Goal: Information Seeking & Learning: Stay updated

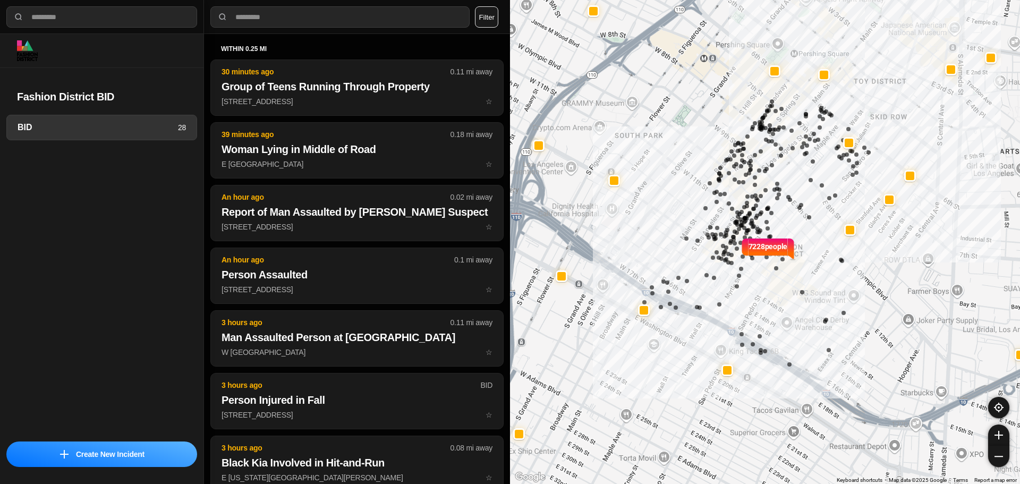
select select "*"
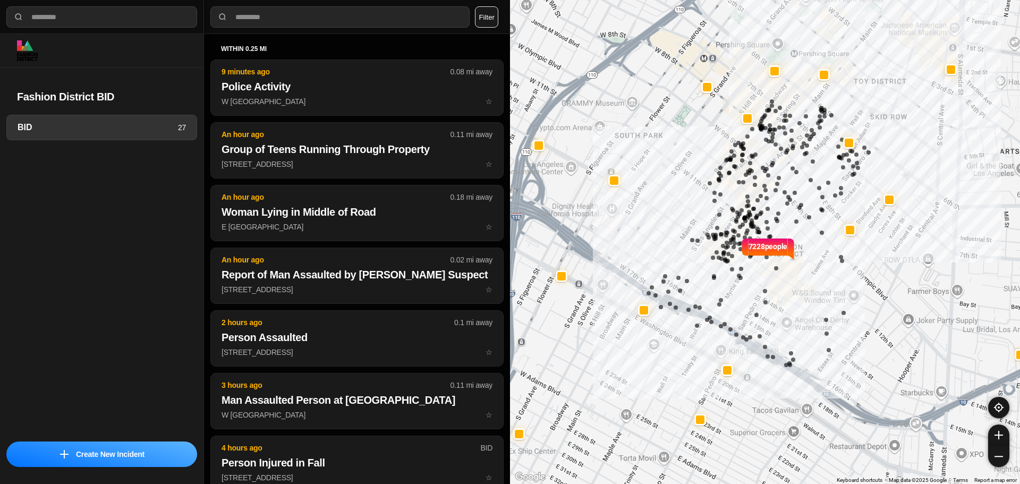
select select "*"
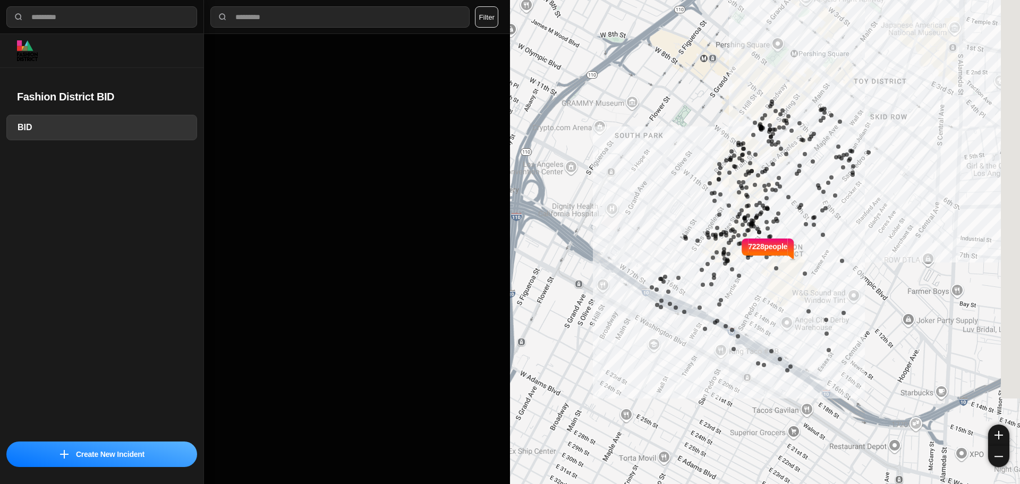
select select "*"
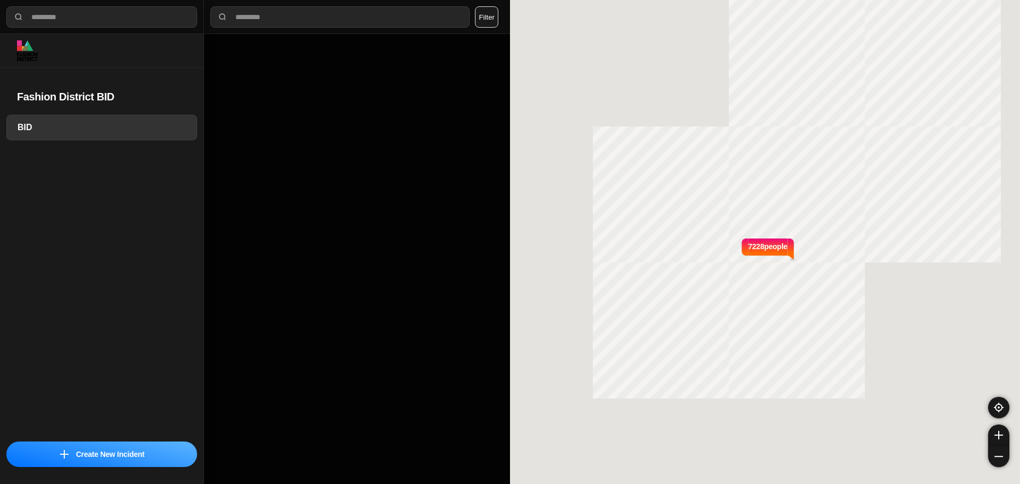
select select "*"
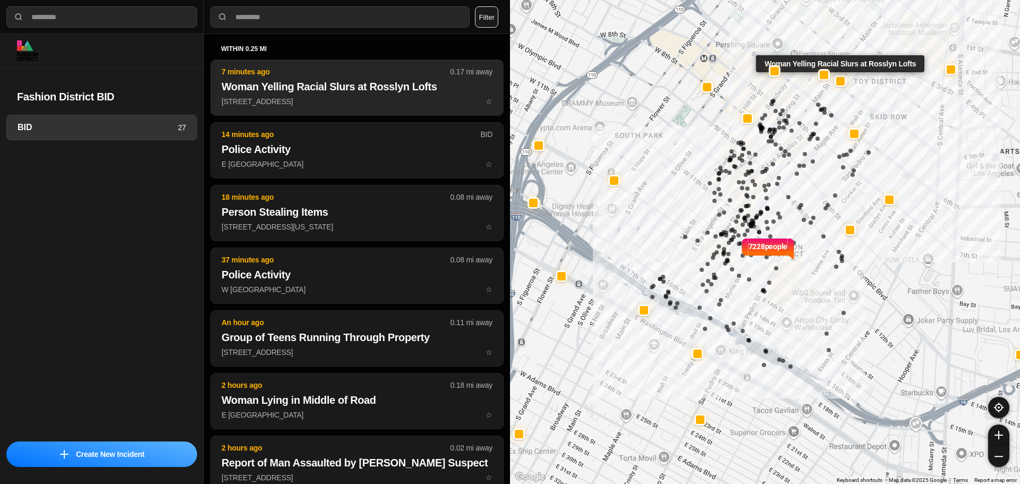
click at [323, 75] on p "7 minutes ago" at bounding box center [336, 71] width 229 height 11
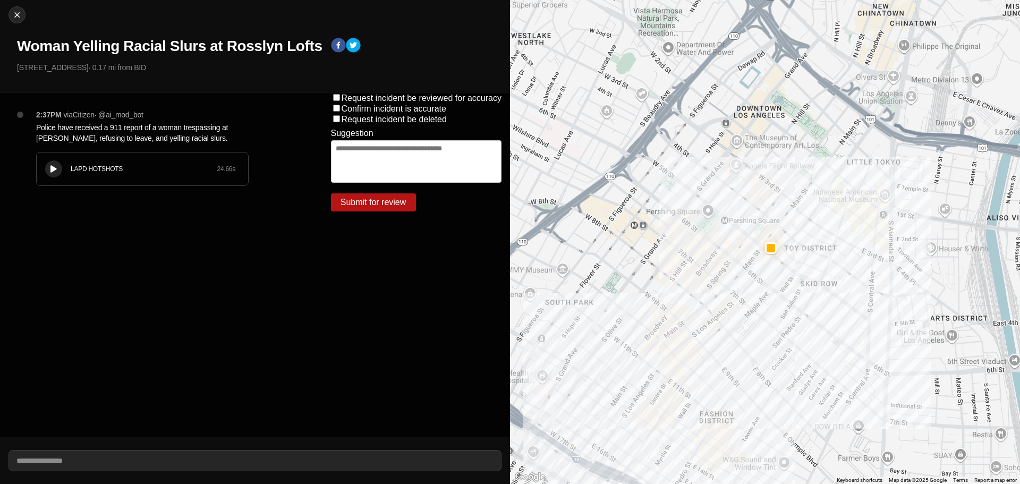
select select "*"
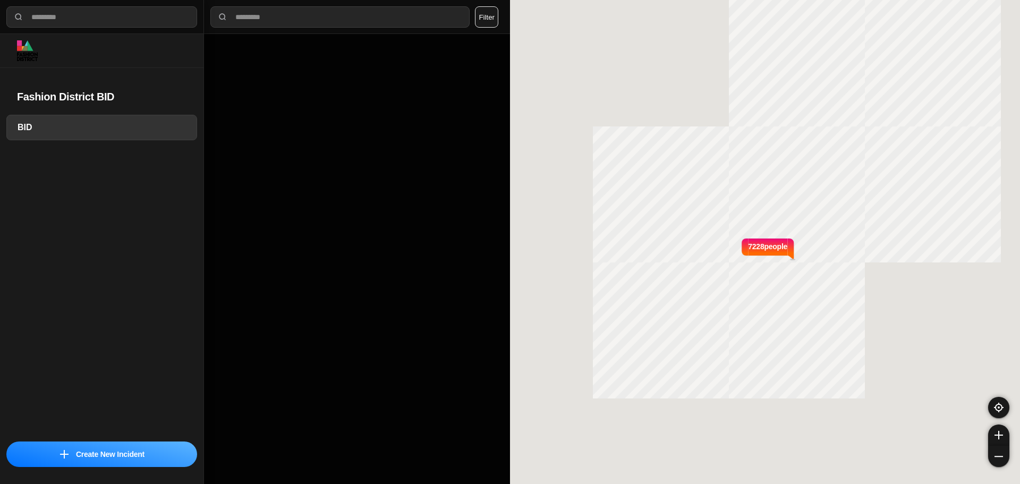
select select "*"
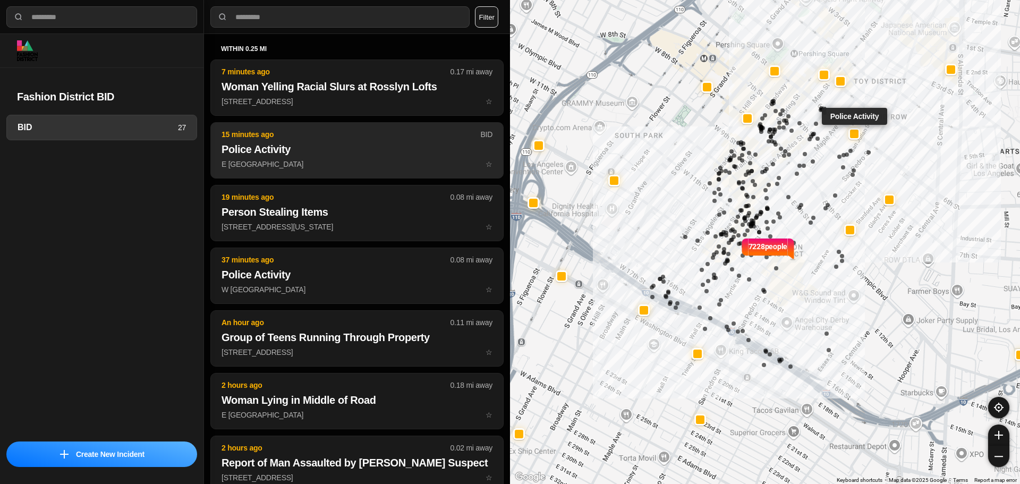
click at [308, 146] on h2 "Police Activity" at bounding box center [357, 149] width 271 height 15
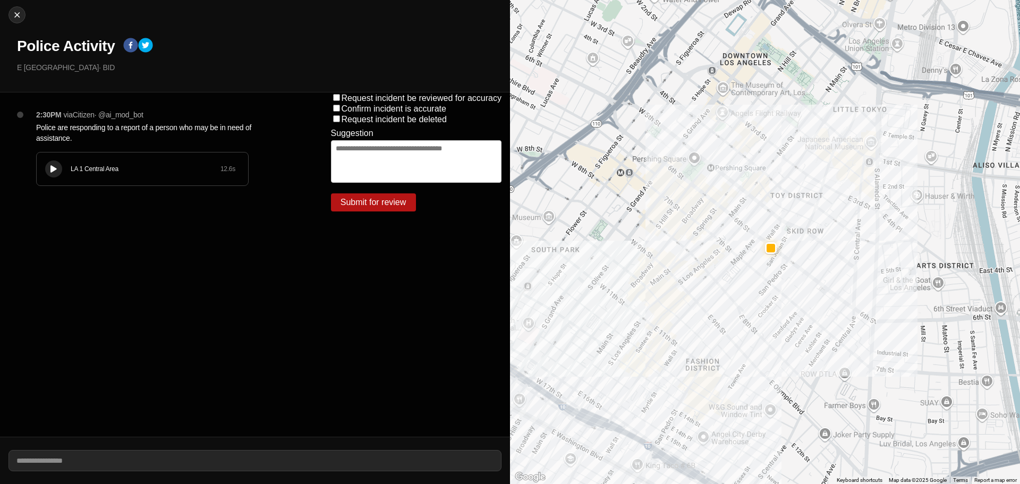
click at [55, 166] on icon at bounding box center [53, 169] width 6 height 7
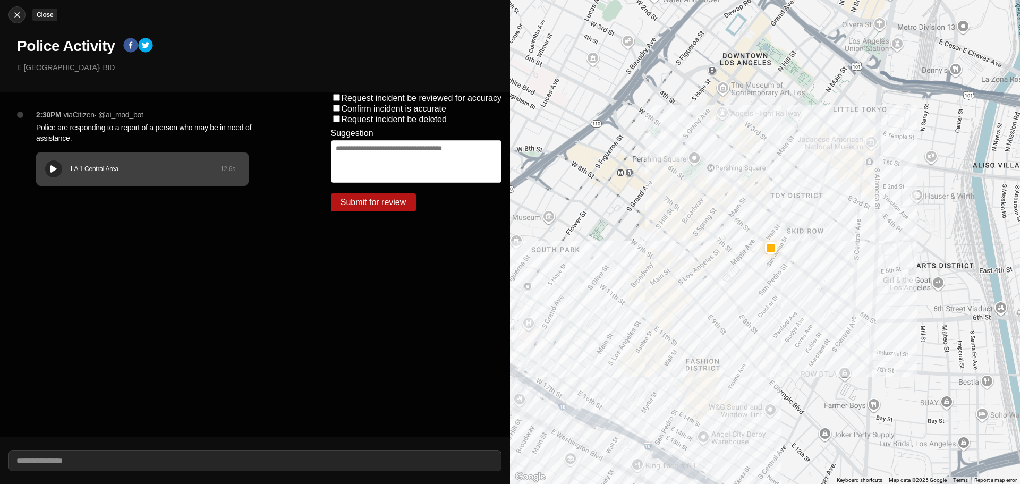
click at [13, 14] on img at bounding box center [17, 15] width 11 height 11
select select "*"
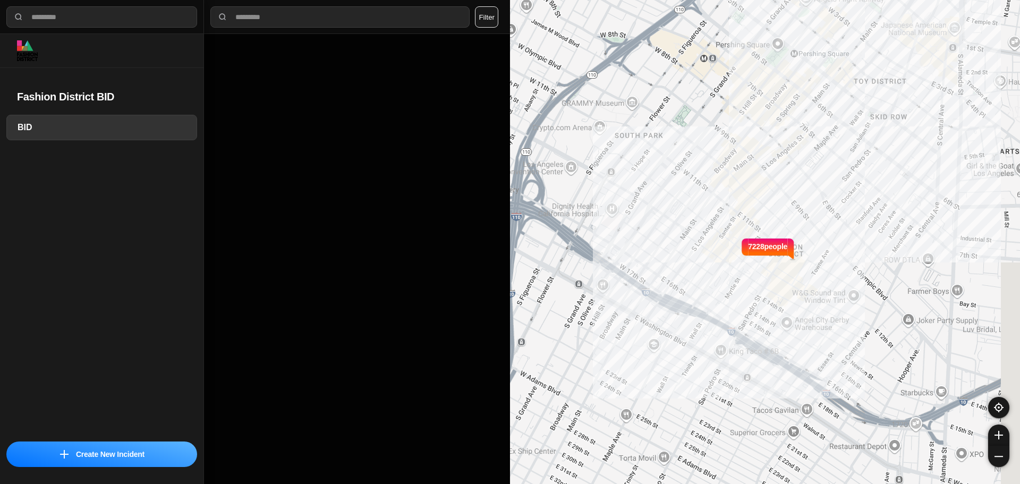
select select "*"
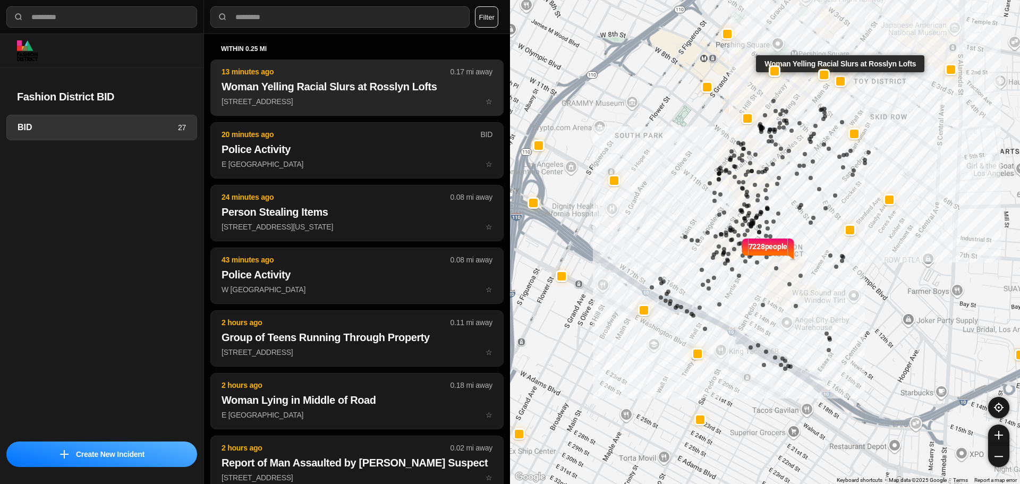
click at [403, 67] on p "13 minutes ago" at bounding box center [336, 71] width 229 height 11
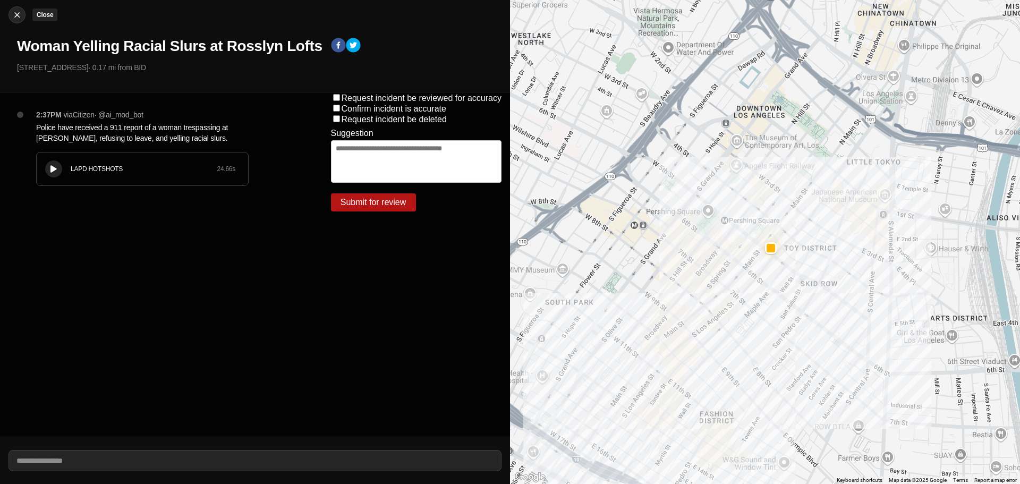
click at [18, 18] on img at bounding box center [17, 15] width 11 height 11
select select "*"
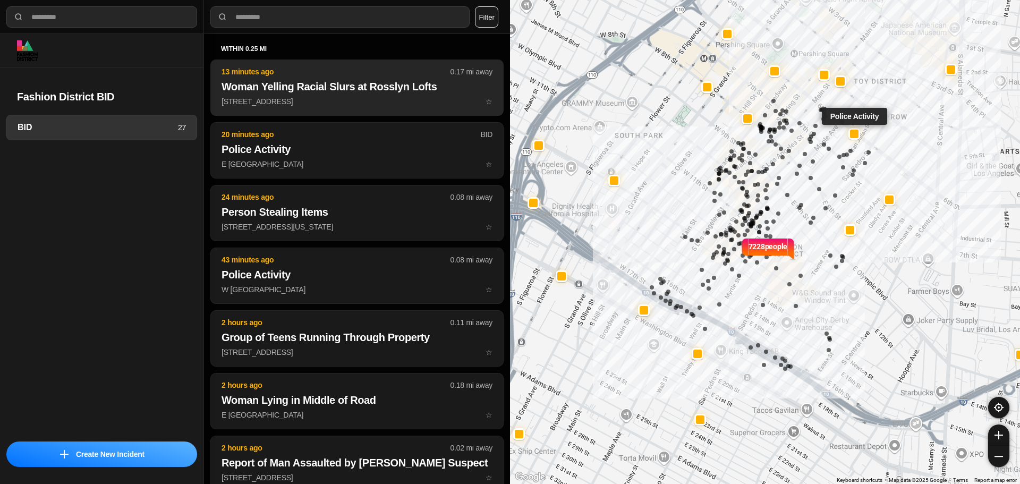
click at [396, 84] on h2 "Woman Yelling Racial Slurs at Rosslyn Lofts" at bounding box center [357, 86] width 271 height 15
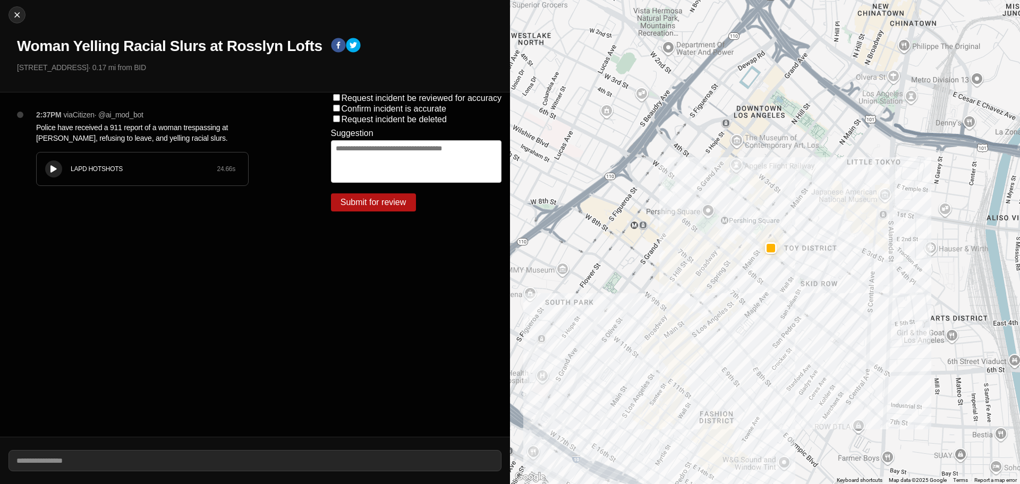
click at [49, 164] on button at bounding box center [53, 168] width 17 height 17
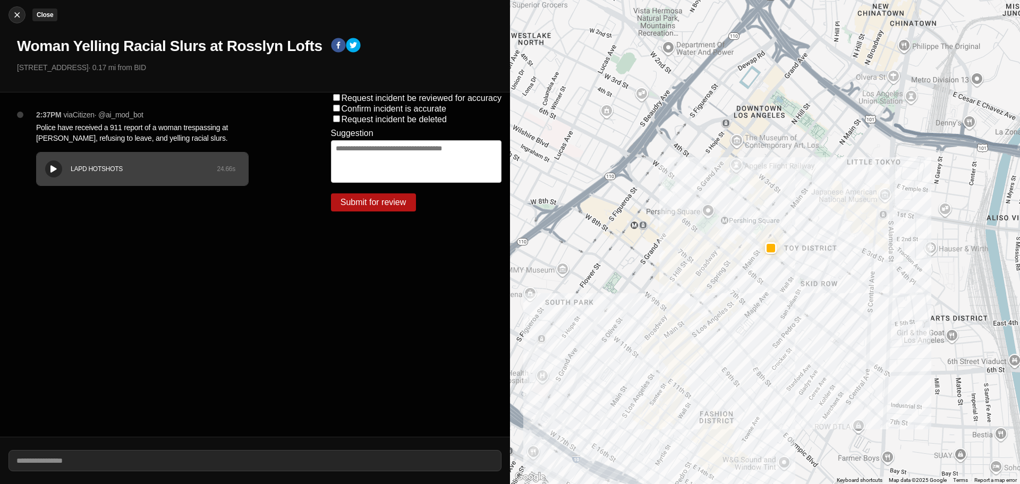
click at [17, 14] on img at bounding box center [17, 15] width 11 height 11
select select "*"
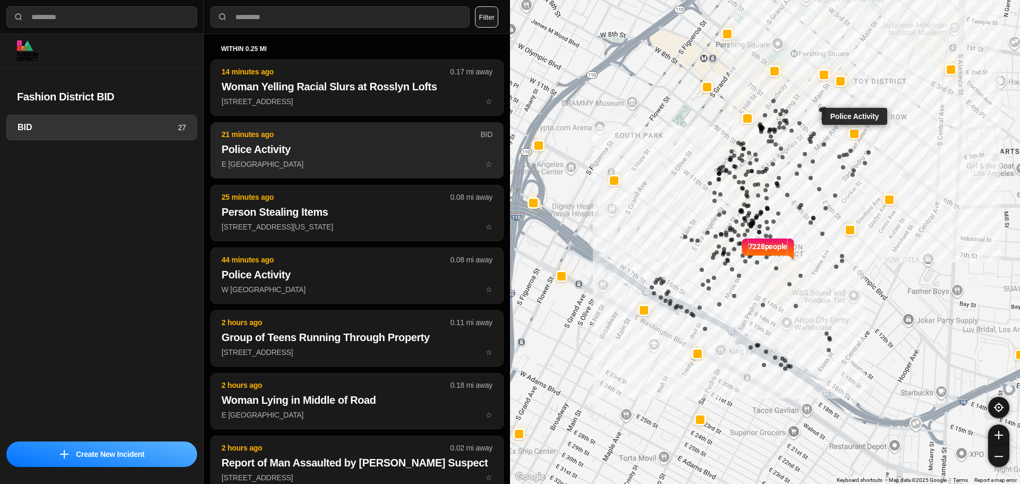
click at [350, 151] on h2 "Police Activity" at bounding box center [357, 149] width 271 height 15
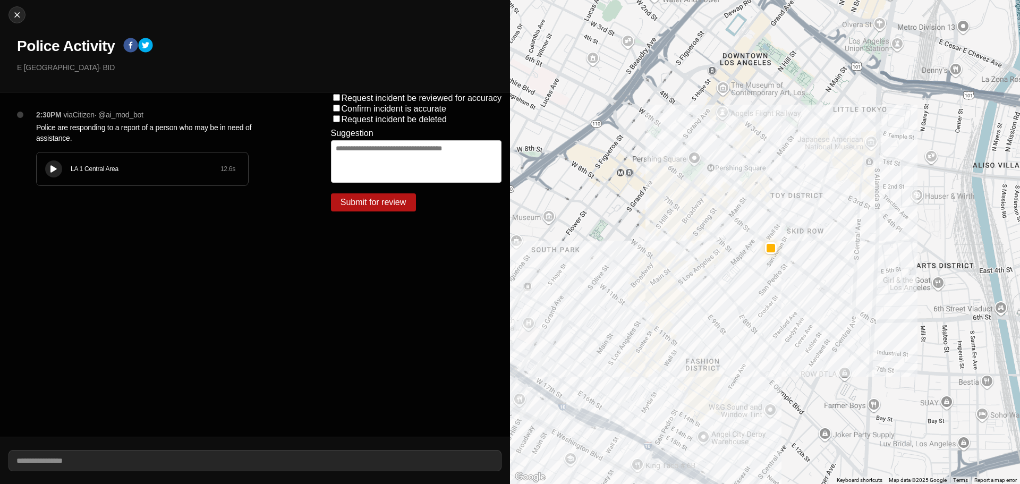
click at [54, 169] on icon at bounding box center [53, 169] width 6 height 7
click at [51, 165] on div at bounding box center [53, 169] width 11 height 8
click at [54, 167] on icon at bounding box center [53, 169] width 6 height 7
drag, startPoint x: 129, startPoint y: 168, endPoint x: 74, endPoint y: 174, distance: 54.5
click at [74, 174] on div "LA 1 Central Area 12.6 s" at bounding box center [142, 168] width 211 height 33
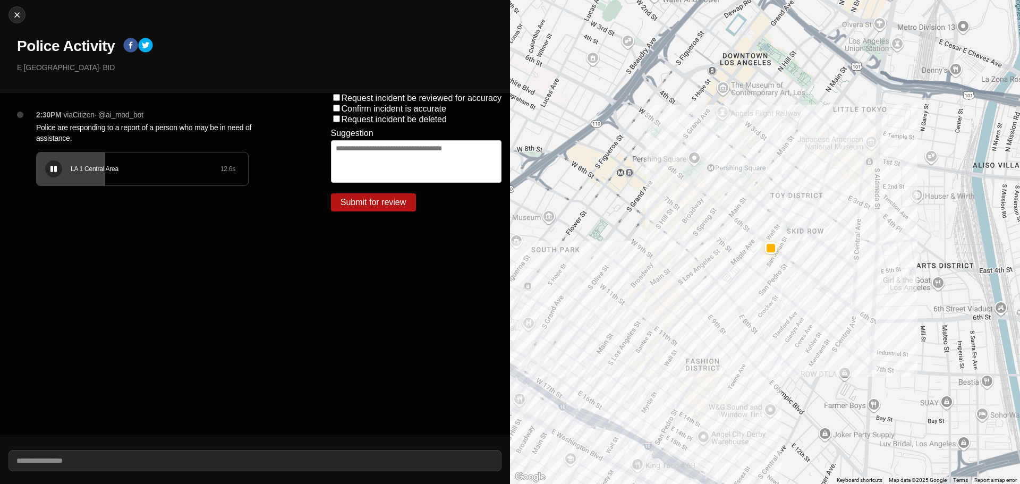
click at [107, 197] on div "2:30PM via Citizen · @ ai_mod_bot Police are responding to a report of a person…" at bounding box center [167, 158] width 278 height 98
click at [53, 170] on icon at bounding box center [53, 169] width 6 height 7
drag, startPoint x: 123, startPoint y: 177, endPoint x: 64, endPoint y: 182, distance: 58.6
click at [64, 182] on div "LA 1 Central Area 12.6 s" at bounding box center [142, 168] width 211 height 33
click at [55, 169] on icon at bounding box center [53, 169] width 6 height 7
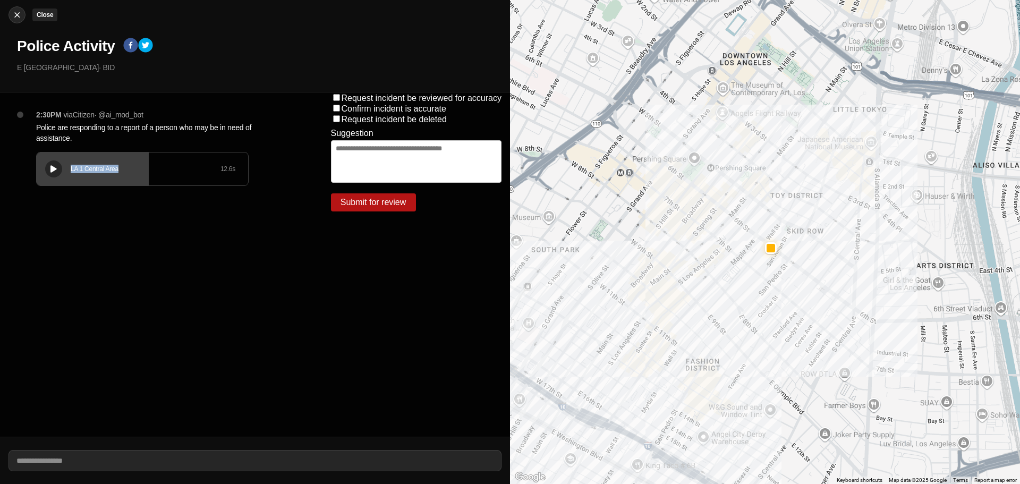
click at [21, 9] on button "Close" at bounding box center [17, 14] width 17 height 17
select select "*"
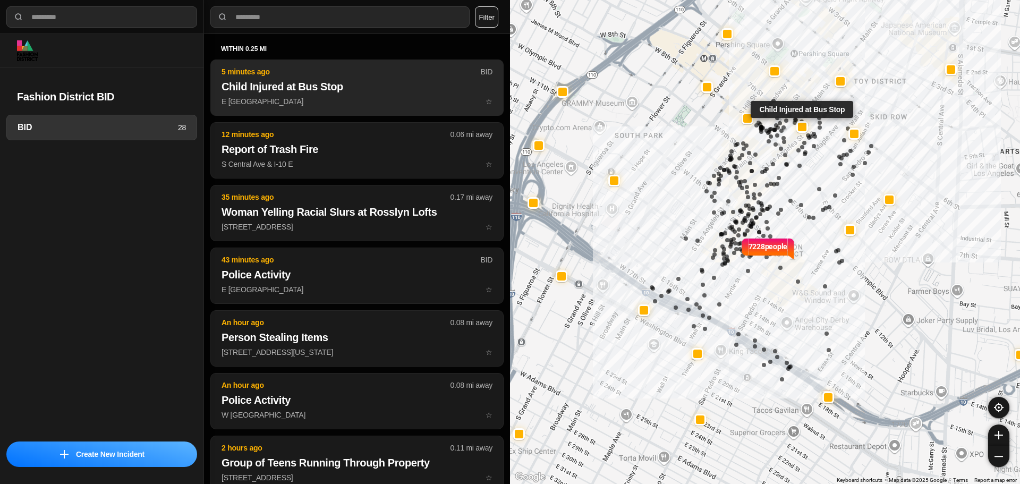
click at [278, 83] on h2 "Child Injured at Bus Stop" at bounding box center [357, 86] width 271 height 15
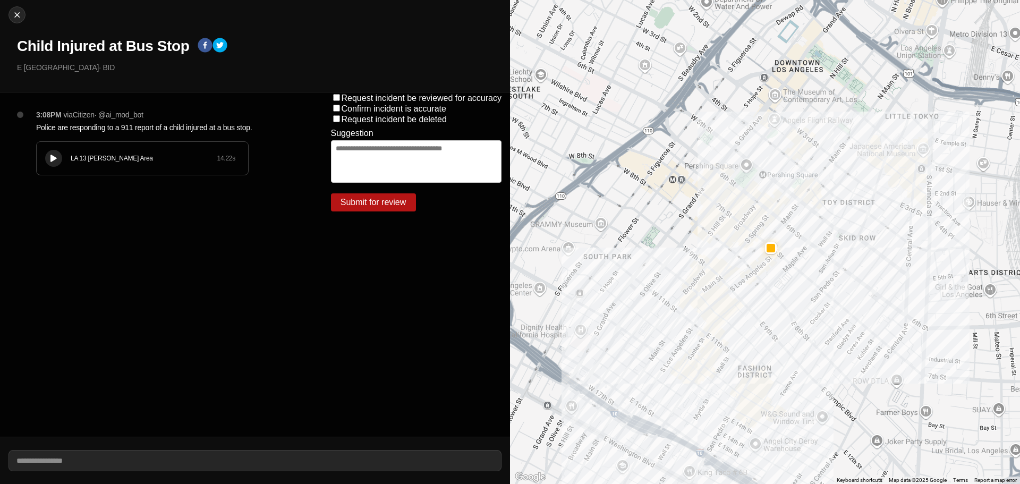
click at [97, 161] on div "LA 13 Newton Area" at bounding box center [144, 158] width 146 height 9
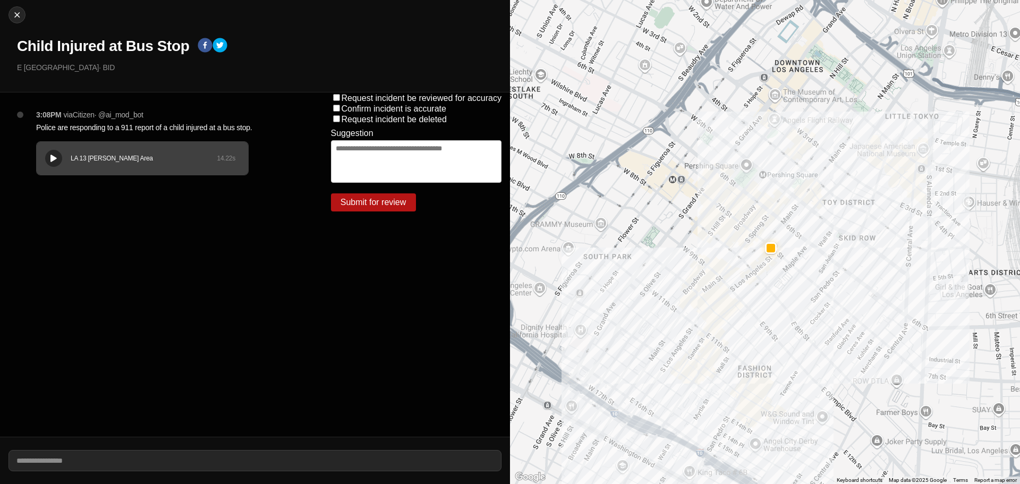
click at [38, 139] on div "3:08PM via Citizen · @ ai_mod_bot Police are responding to a 911 report of a ch…" at bounding box center [167, 152] width 278 height 87
click at [41, 143] on div "LA 13 Newton Area 14.22 s" at bounding box center [142, 158] width 211 height 33
click at [63, 155] on div "LA 13 Newton Area 14.22 s" at bounding box center [142, 158] width 211 height 33
click at [54, 153] on button at bounding box center [53, 158] width 17 height 17
click at [53, 142] on div "LA 13 Newton Area 14.22 s" at bounding box center [142, 158] width 211 height 33
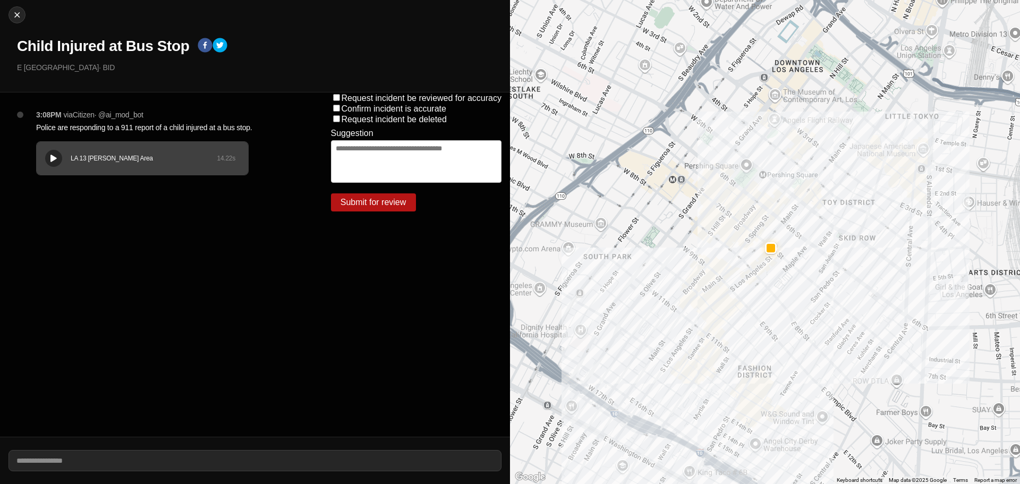
click at [105, 148] on div "LA 13 Newton Area 14.22 s" at bounding box center [142, 158] width 211 height 33
click at [111, 148] on div "LA 13 Newton Area 14.22 s" at bounding box center [142, 158] width 211 height 33
click at [21, 15] on img at bounding box center [17, 15] width 11 height 11
select select "*"
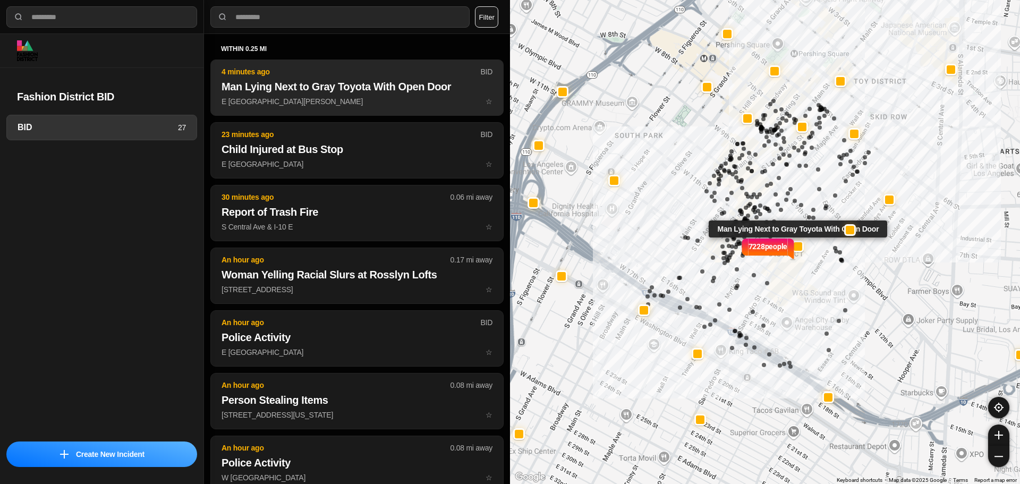
click at [352, 87] on h2 "Man Lying Next to Gray Toyota With Open Door" at bounding box center [357, 86] width 271 height 15
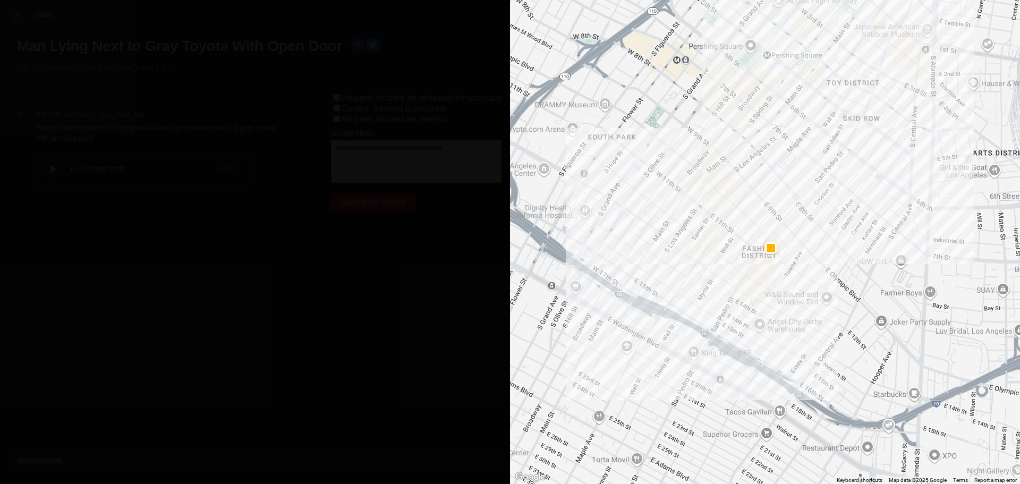
click at [16, 11] on img at bounding box center [17, 15] width 11 height 11
select select "*"
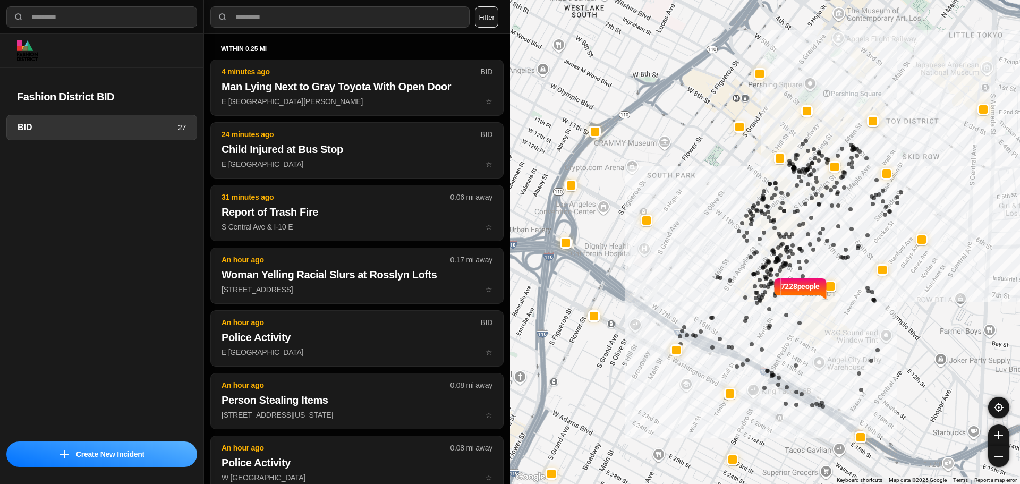
drag, startPoint x: 620, startPoint y: 80, endPoint x: 629, endPoint y: 115, distance: 36.2
click at [630, 116] on div "7228 people" at bounding box center [765, 242] width 510 height 484
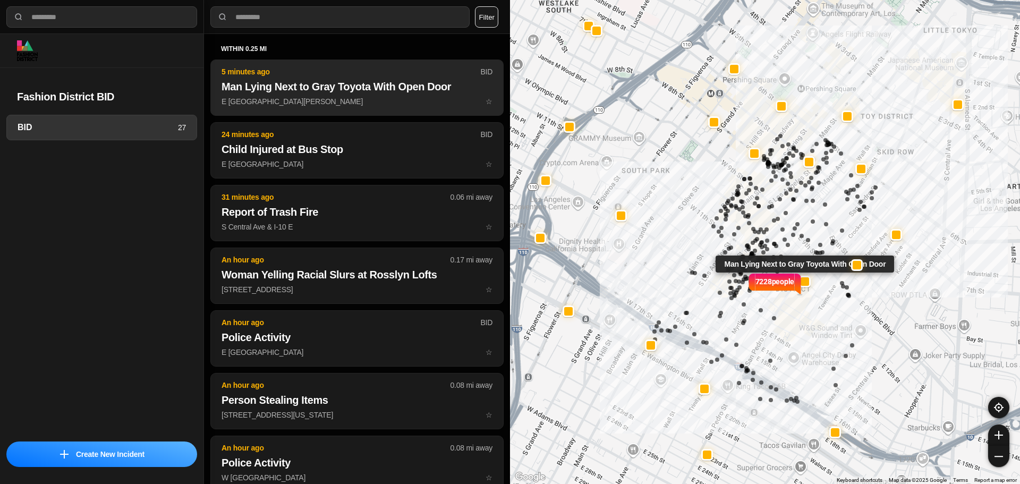
click at [356, 100] on p "E 10th St & S San Pedro St ☆" at bounding box center [357, 101] width 271 height 11
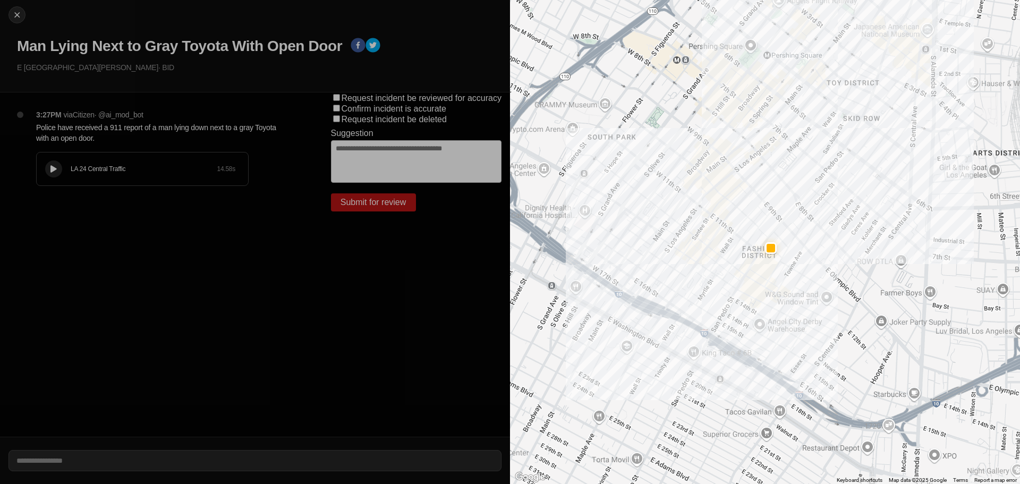
click at [47, 166] on button at bounding box center [53, 168] width 17 height 17
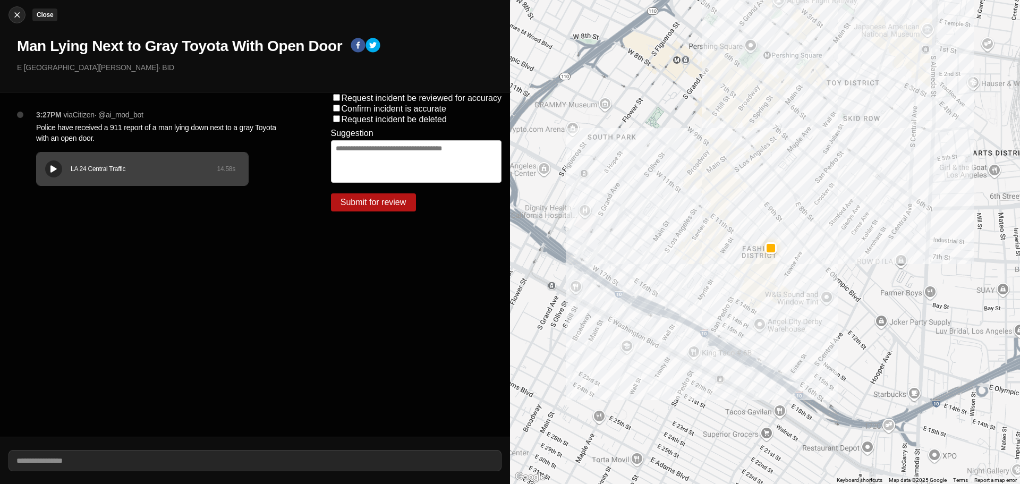
click at [16, 13] on img at bounding box center [17, 15] width 11 height 11
select select "*"
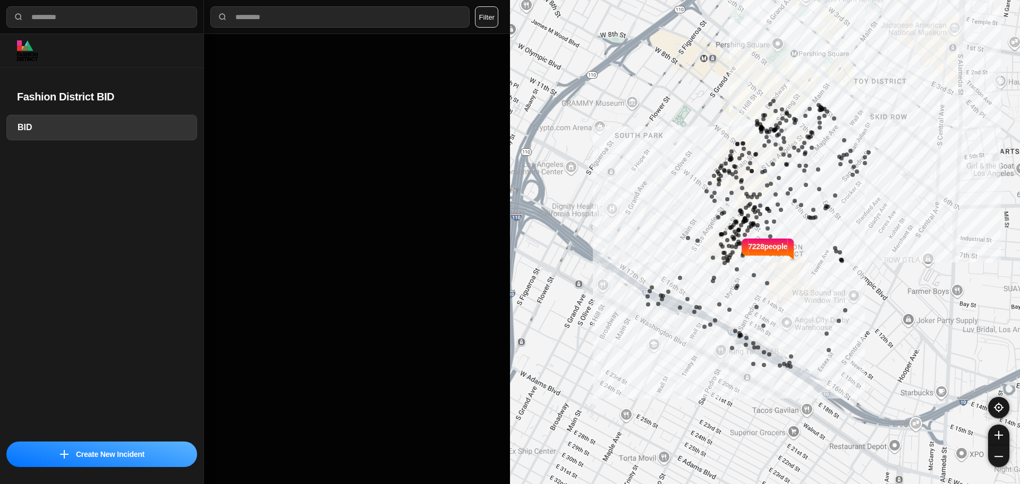
select select "*"
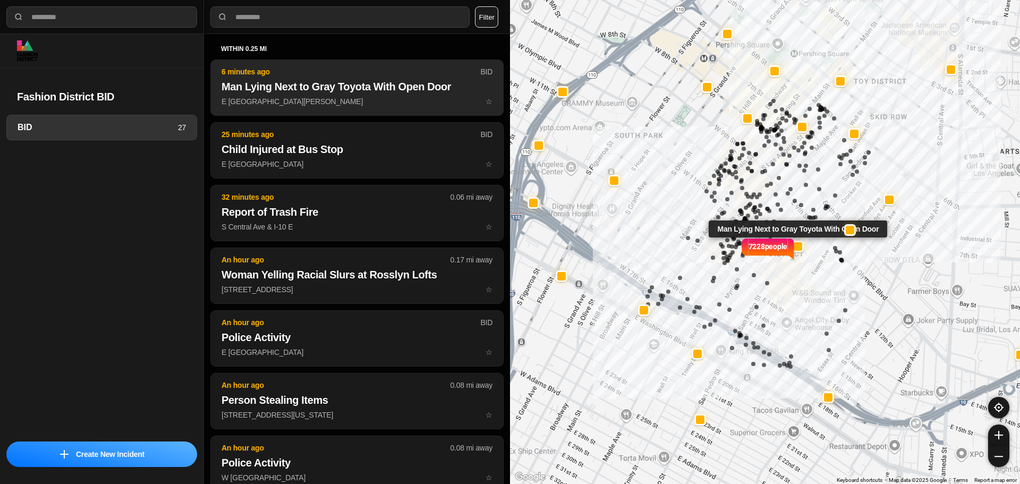
click at [256, 88] on h2 "Man Lying Next to Gray Toyota With Open Door" at bounding box center [357, 86] width 271 height 15
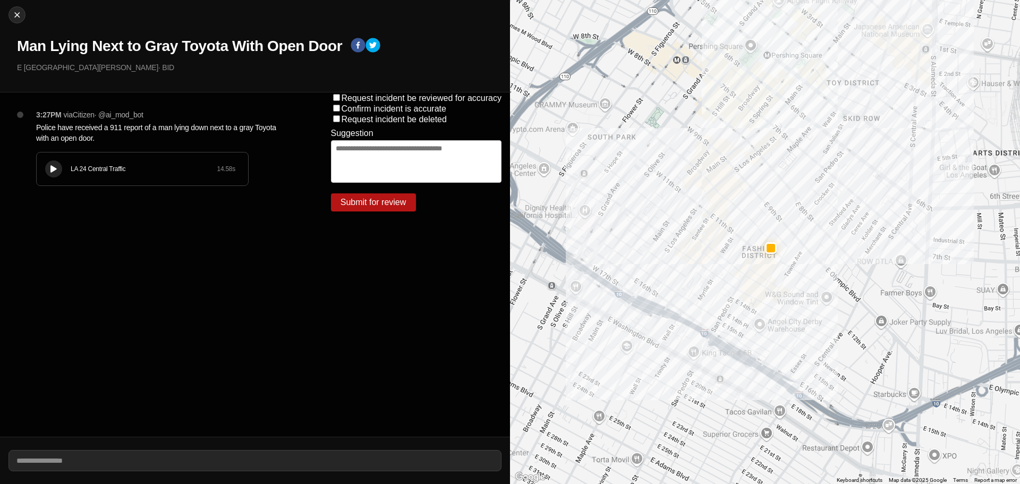
click at [57, 169] on div at bounding box center [53, 169] width 11 height 8
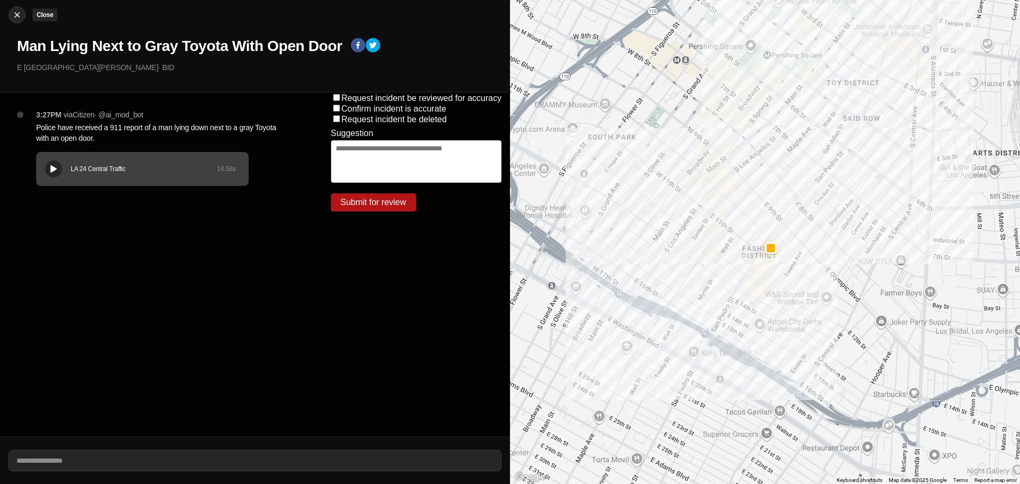
click at [15, 18] on img at bounding box center [17, 15] width 11 height 11
select select "*"
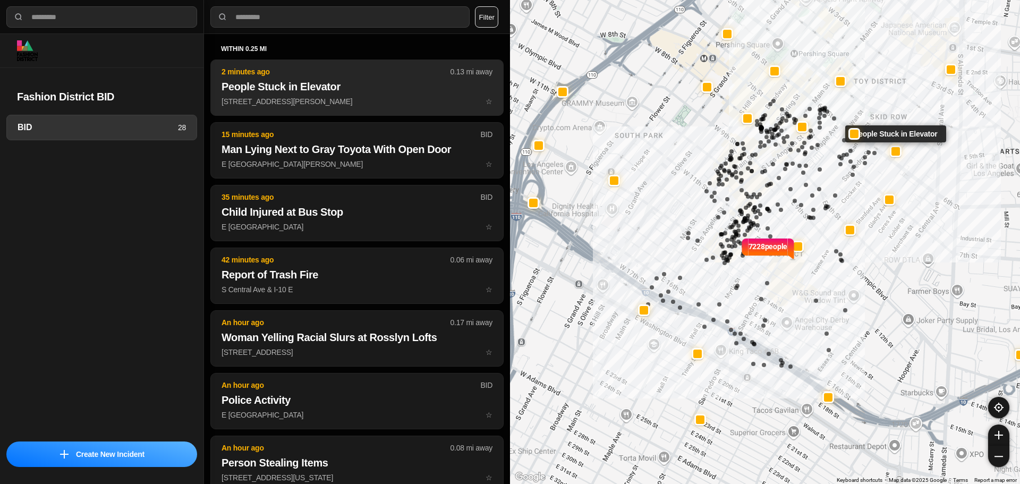
click at [374, 72] on p "2 minutes ago" at bounding box center [336, 71] width 229 height 11
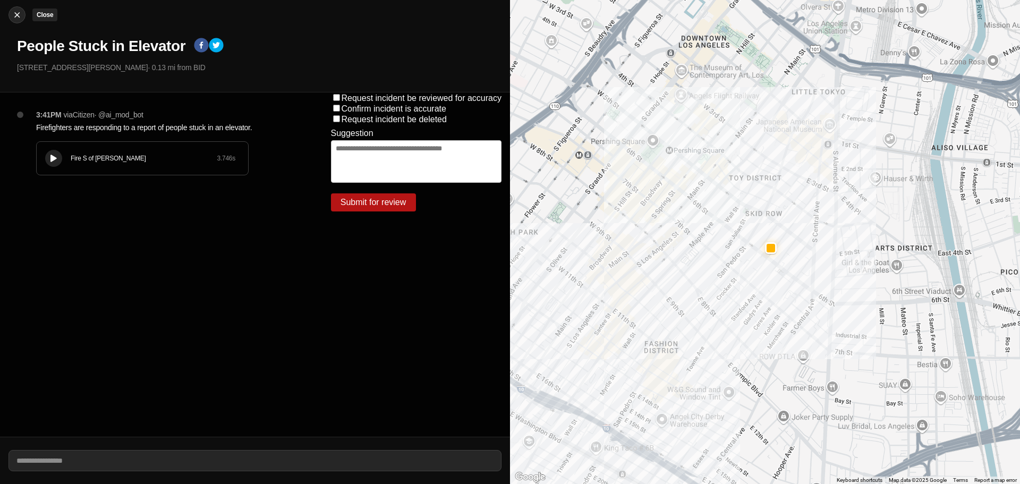
click at [16, 13] on img at bounding box center [17, 15] width 11 height 11
select select "*"
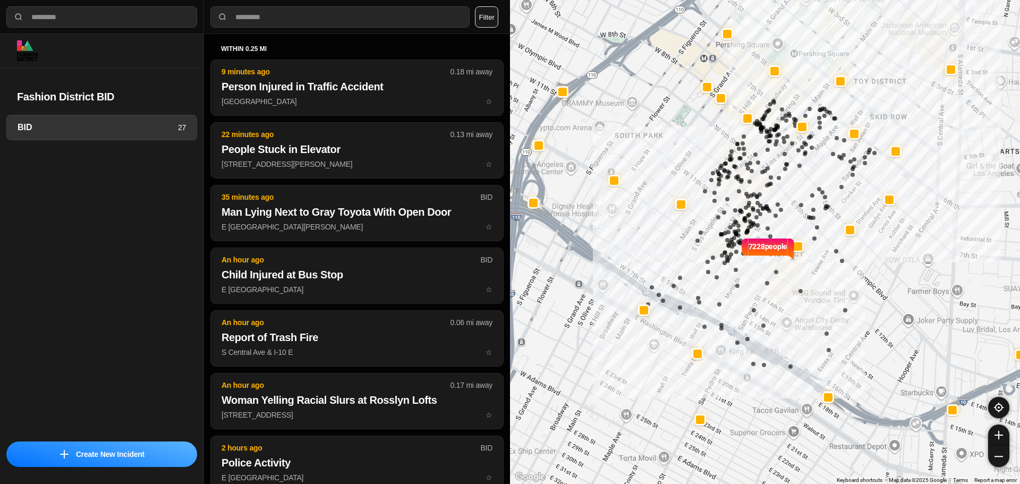
select select "*"
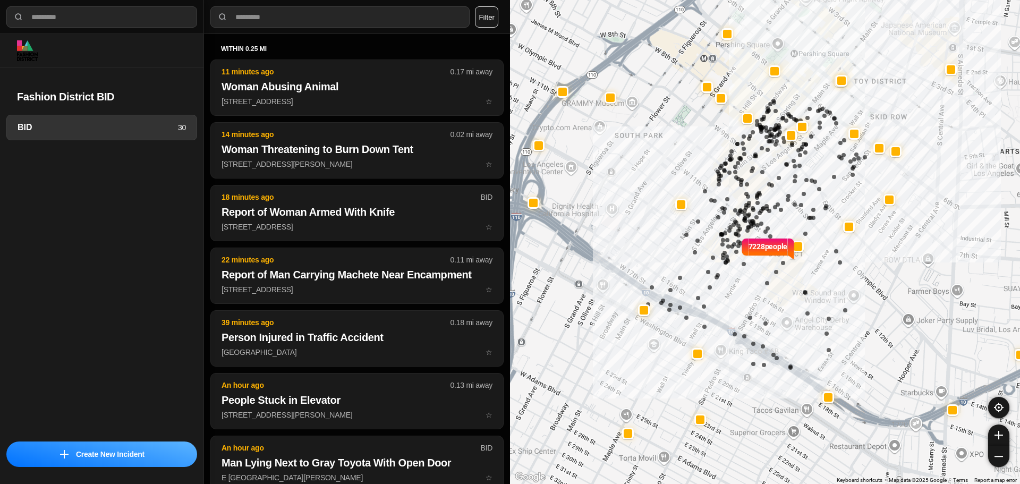
select select "*"
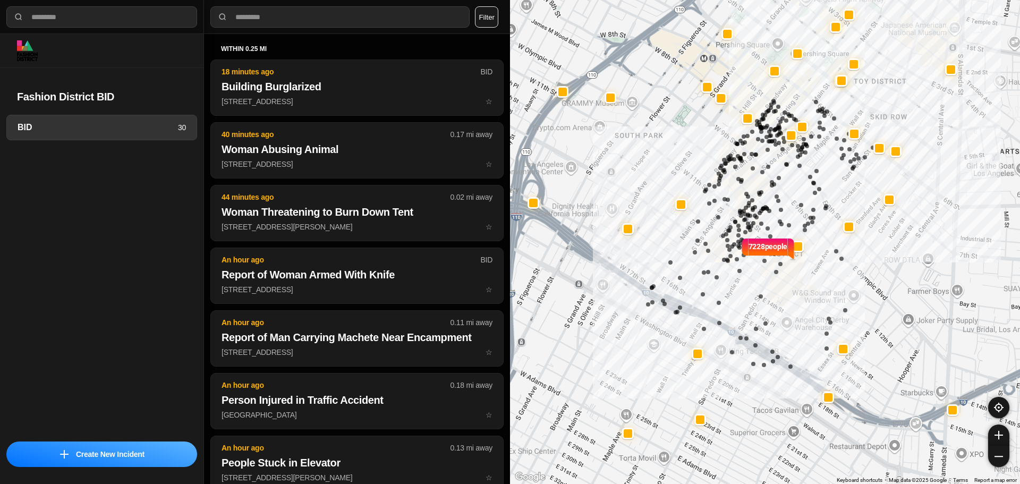
select select "*"
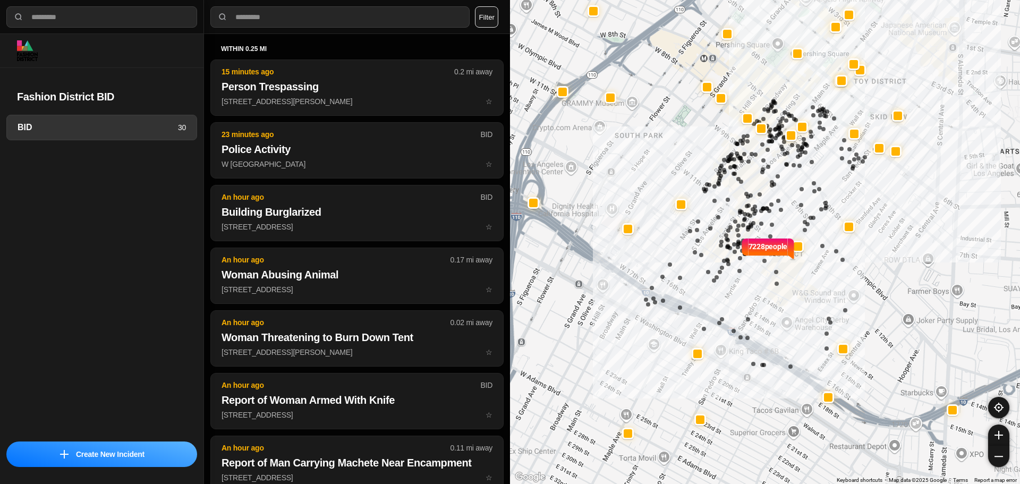
select select "*"
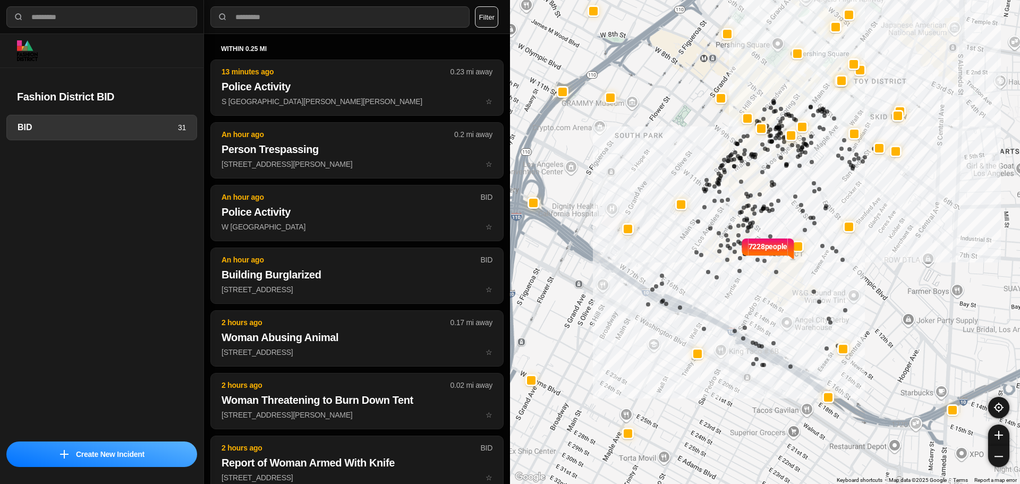
select select "*"
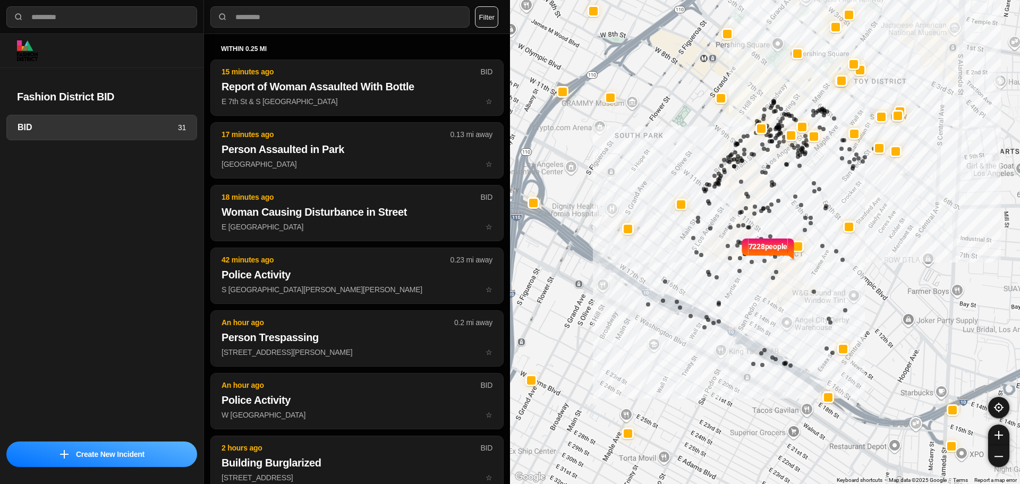
select select "*"
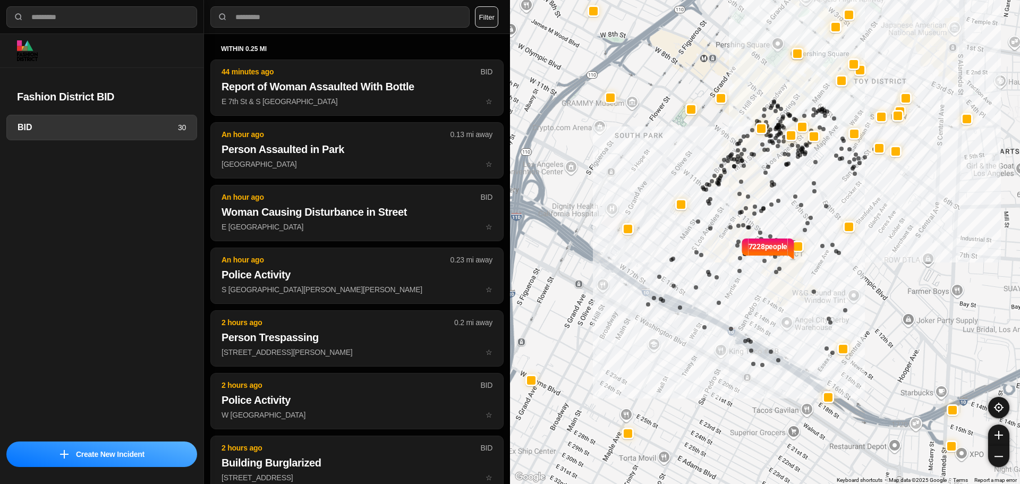
select select "*"
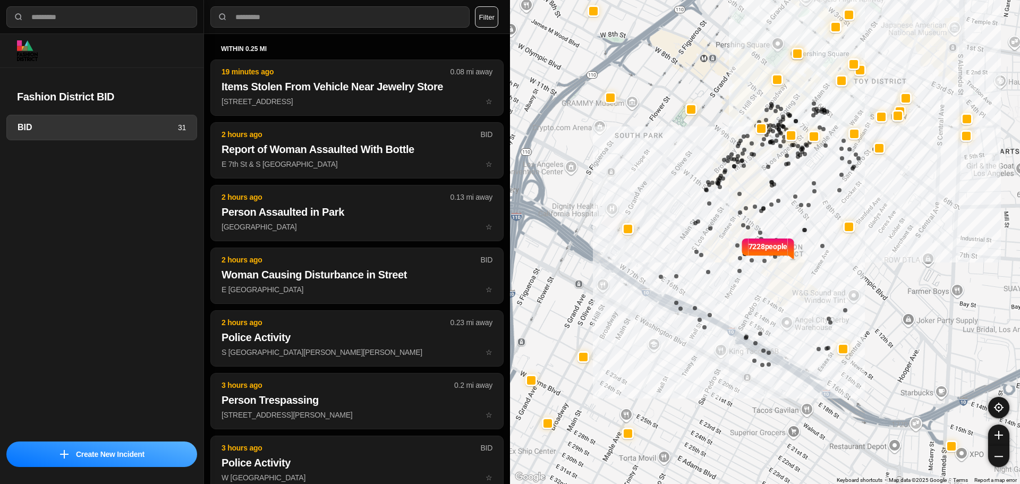
select select "*"
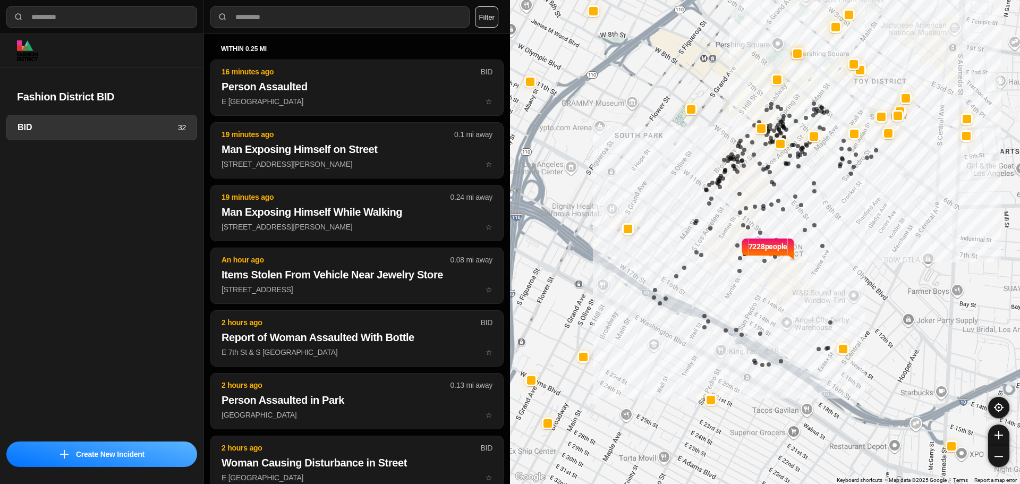
select select "*"
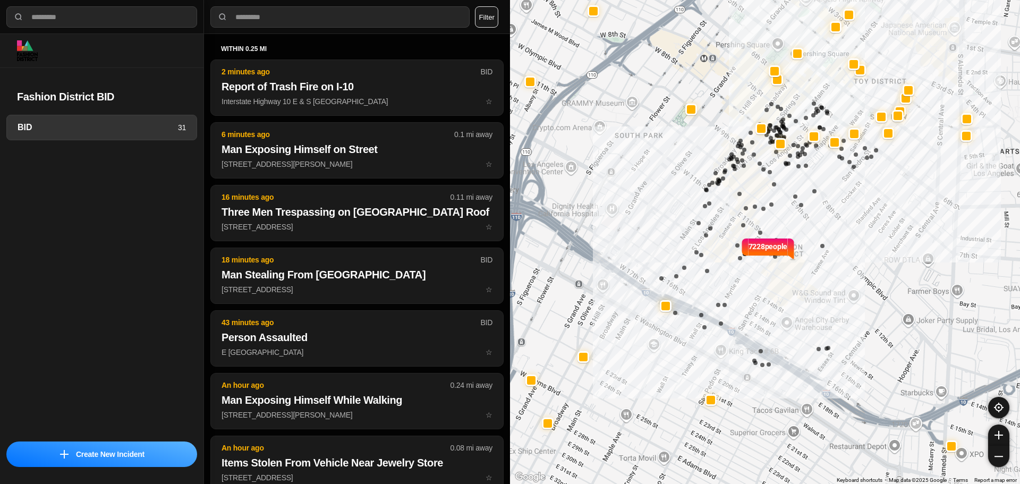
select select "*"
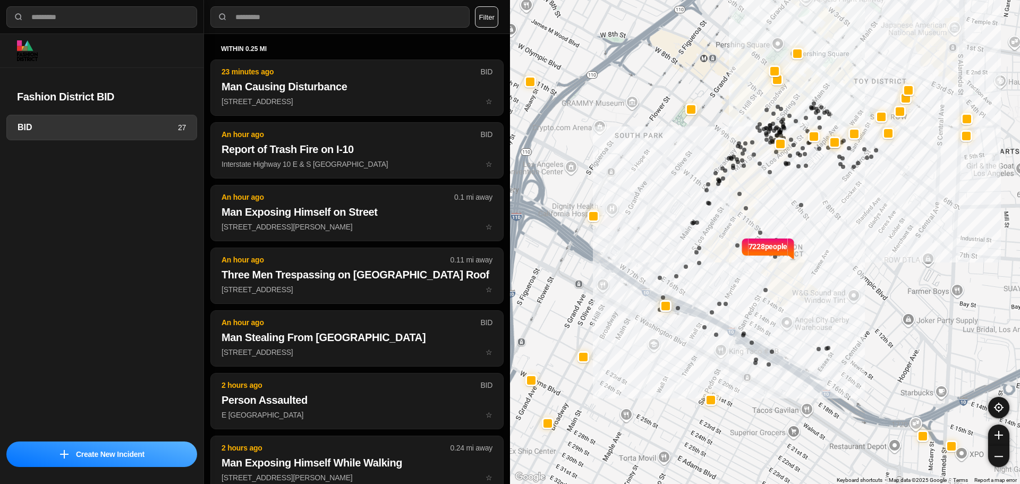
select select "*"
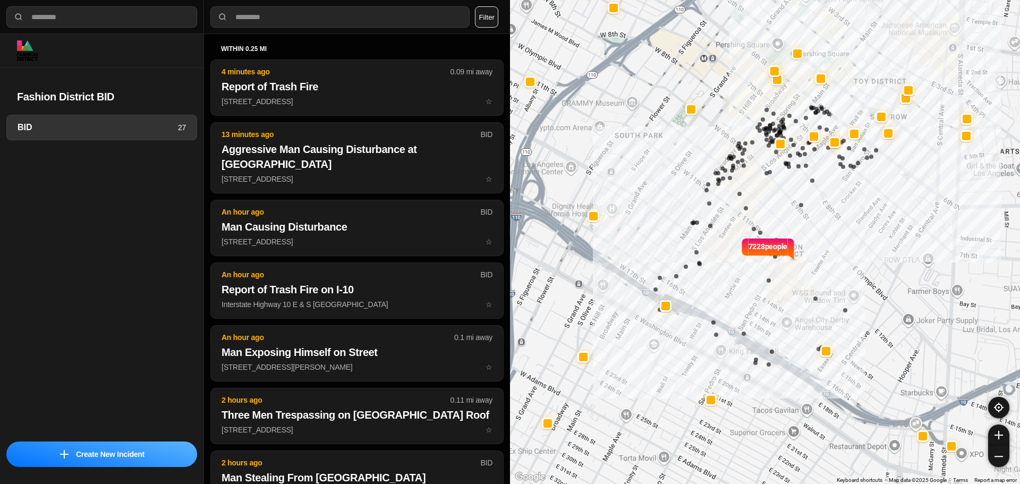
select select "*"
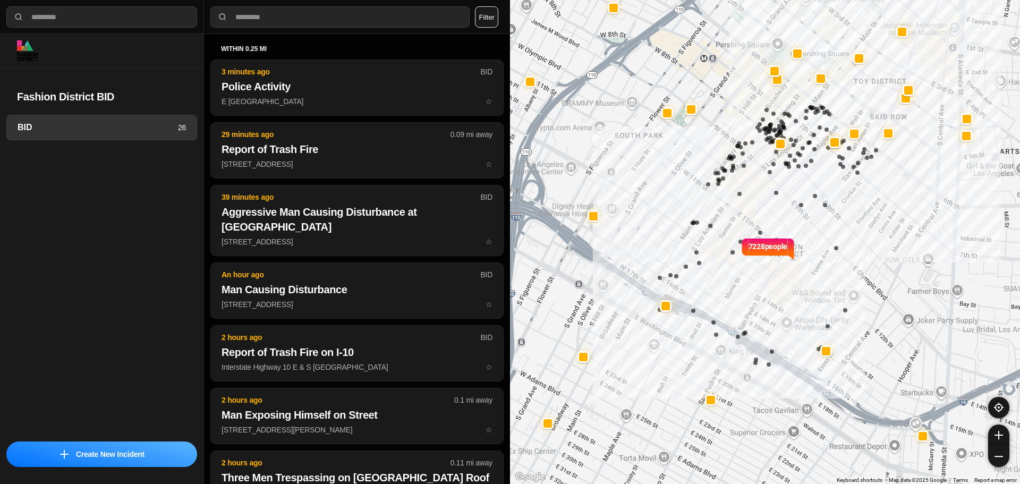
select select "*"
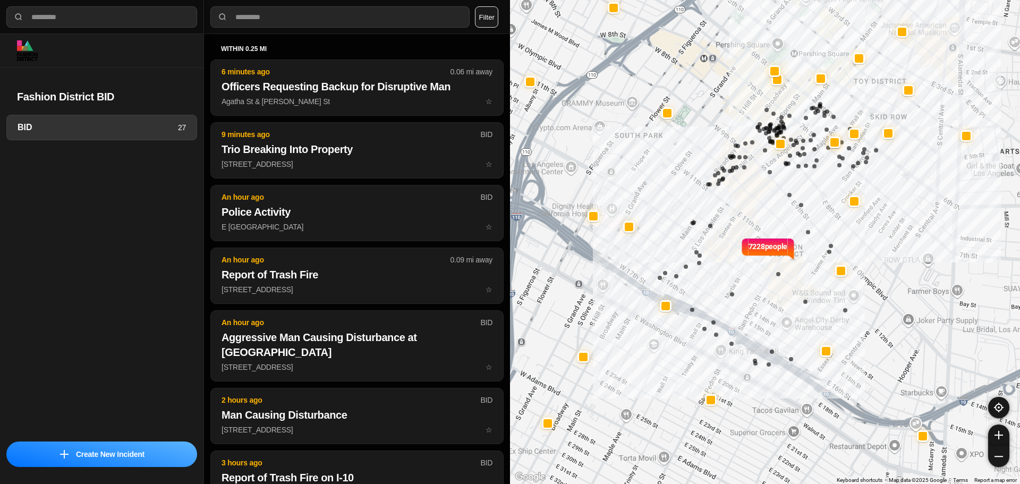
select select "*"
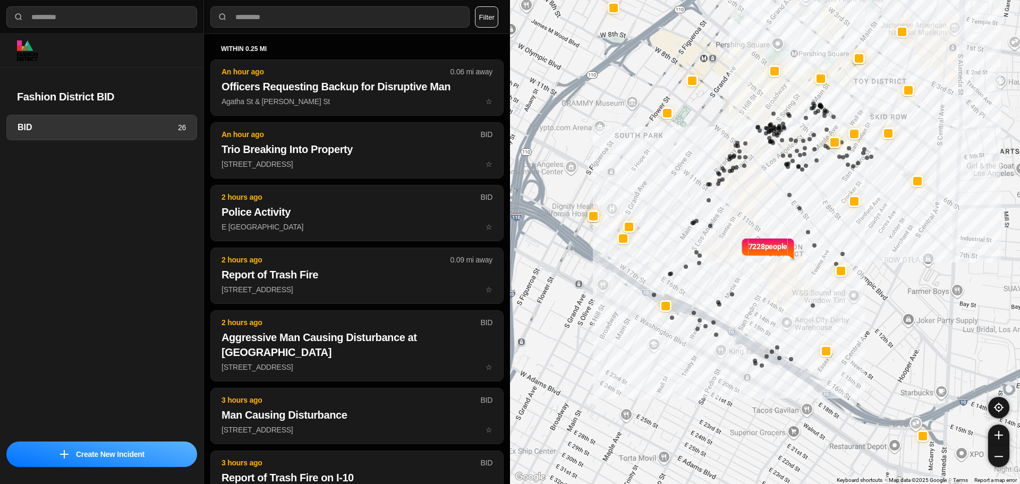
select select "*"
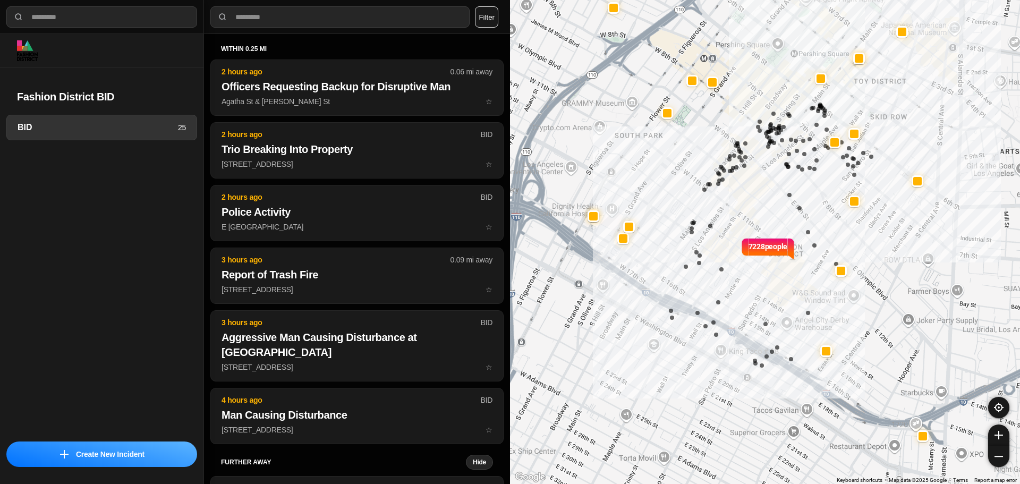
select select "*"
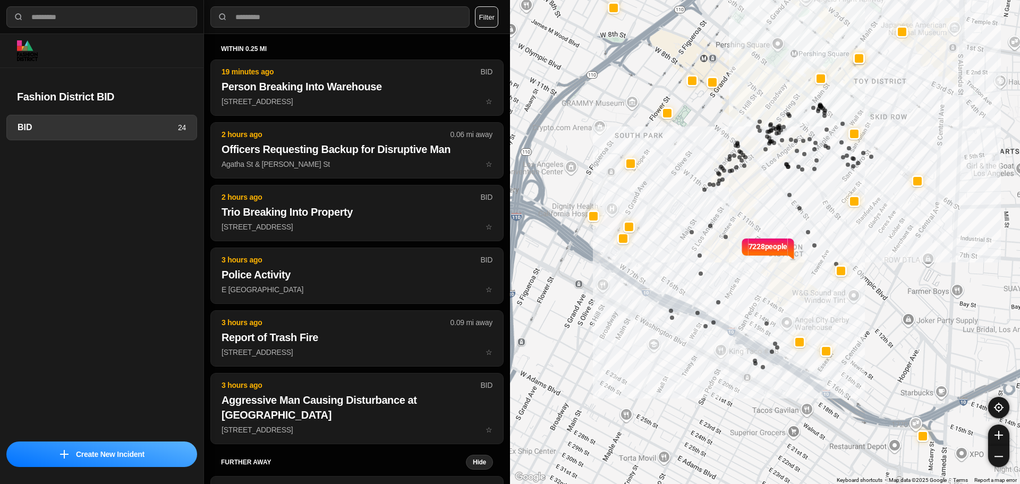
select select "*"
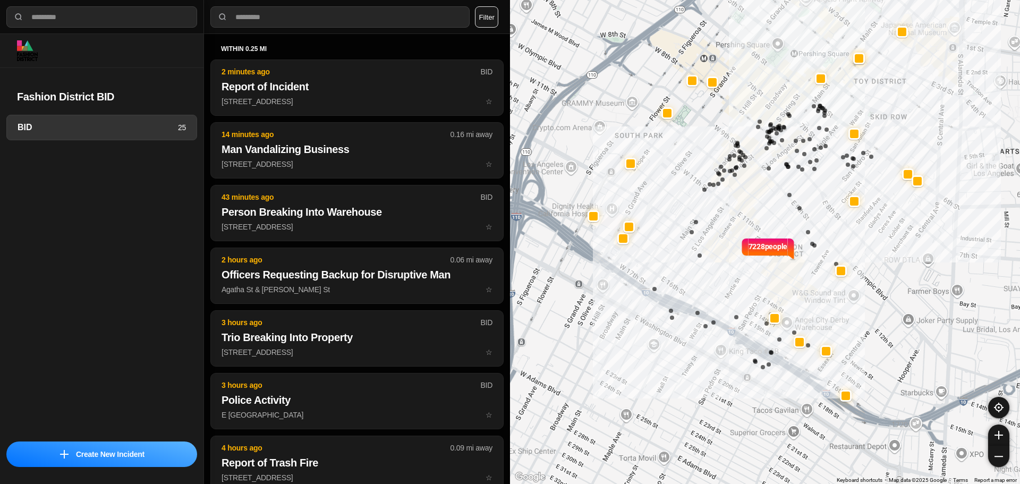
select select "*"
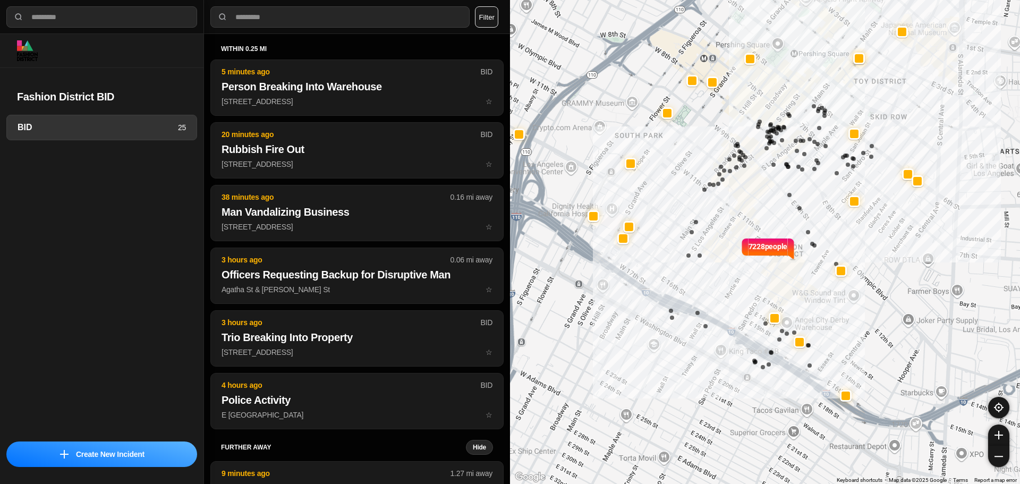
select select "*"
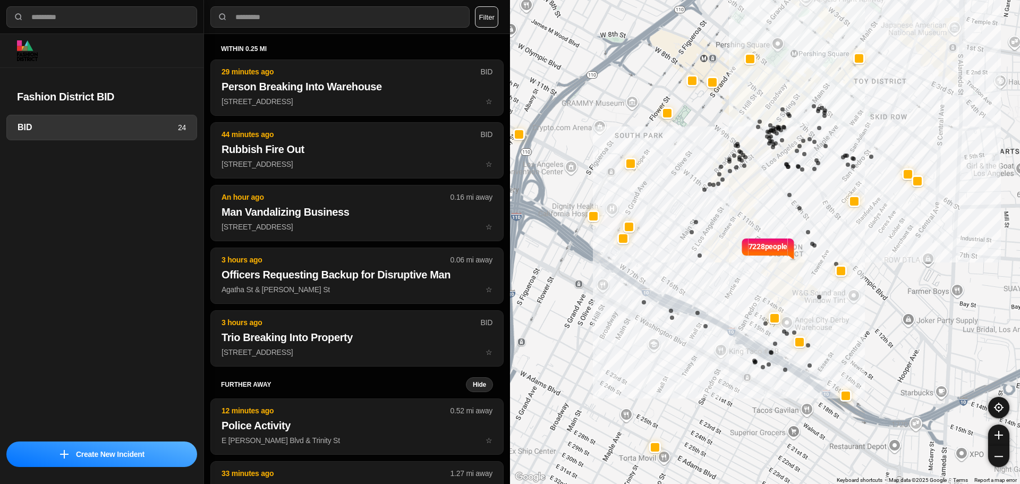
select select "*"
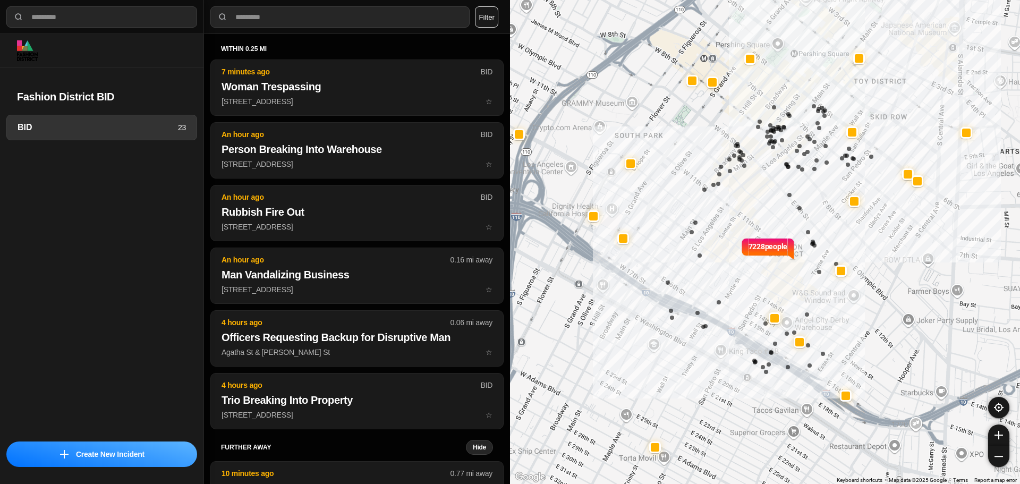
select select "*"
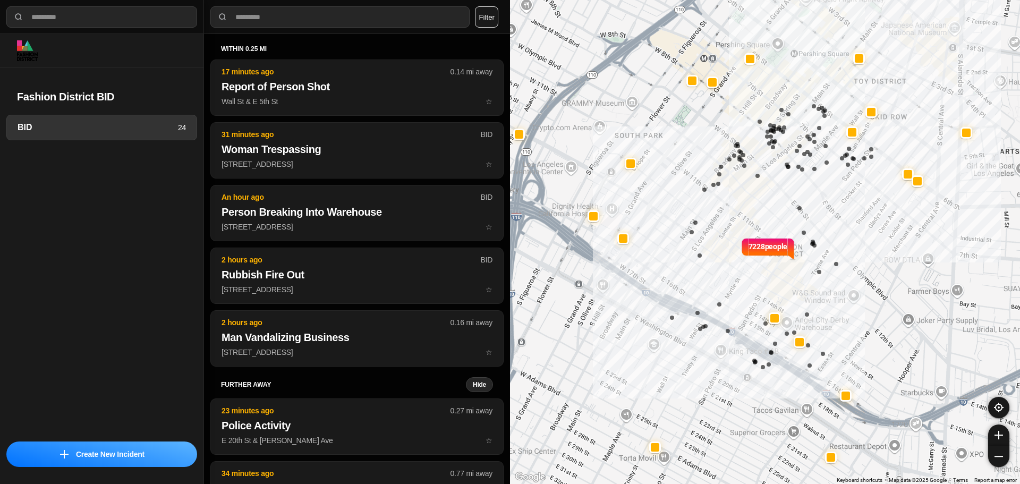
select select "*"
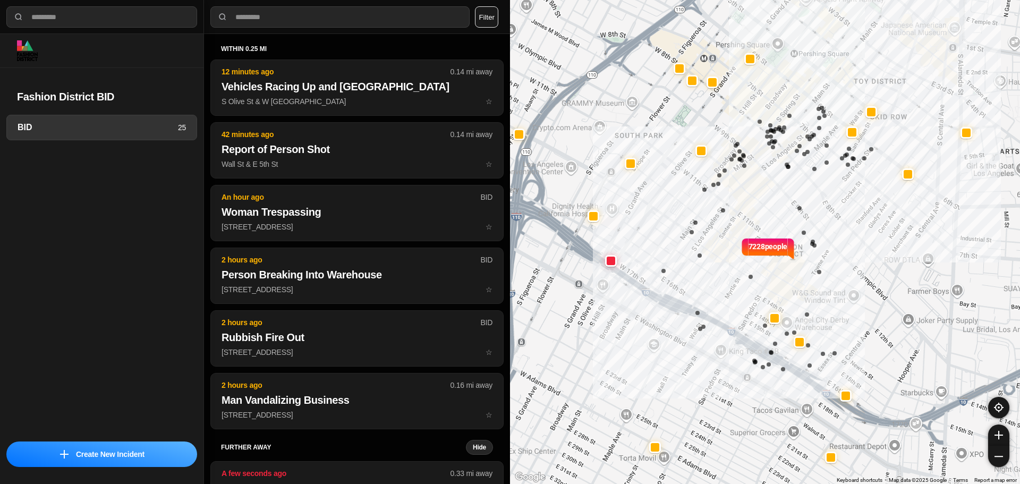
select select "*"
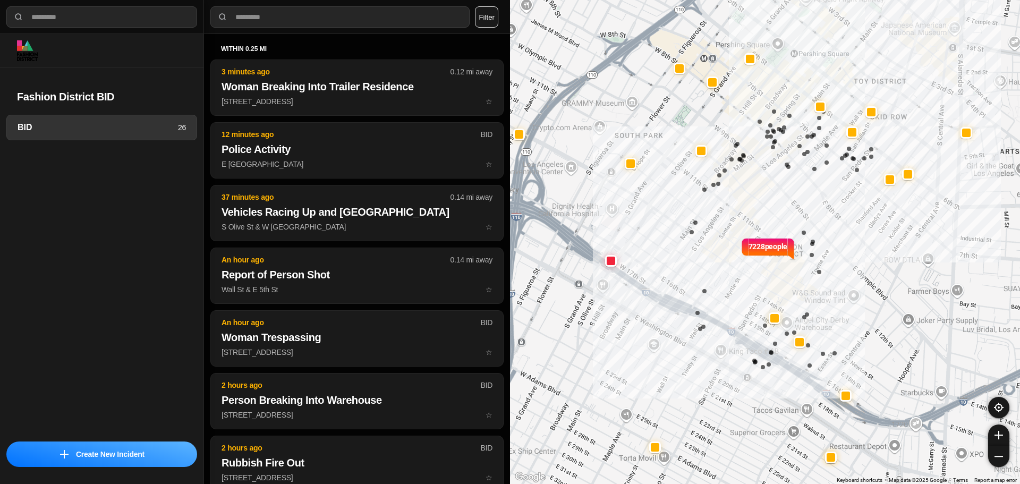
select select "*"
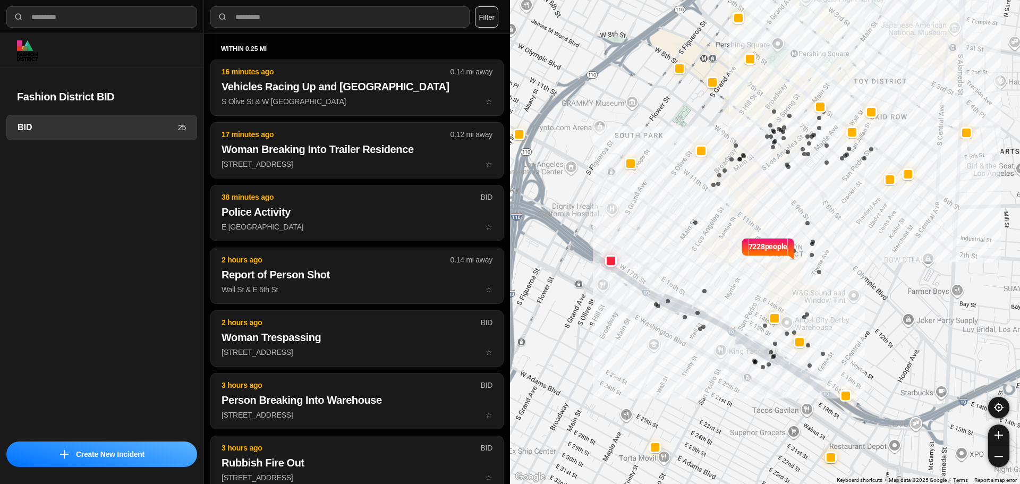
select select "*"
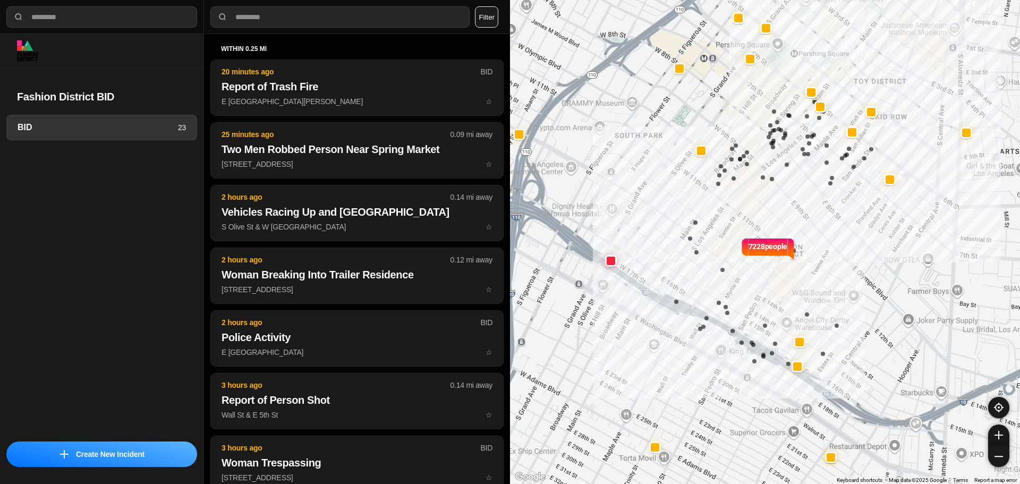
select select "*"
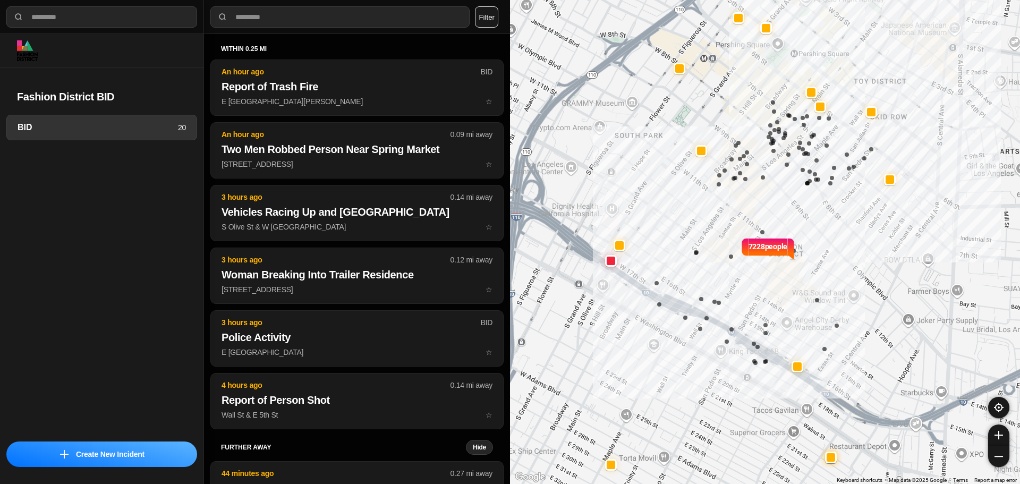
select select "*"
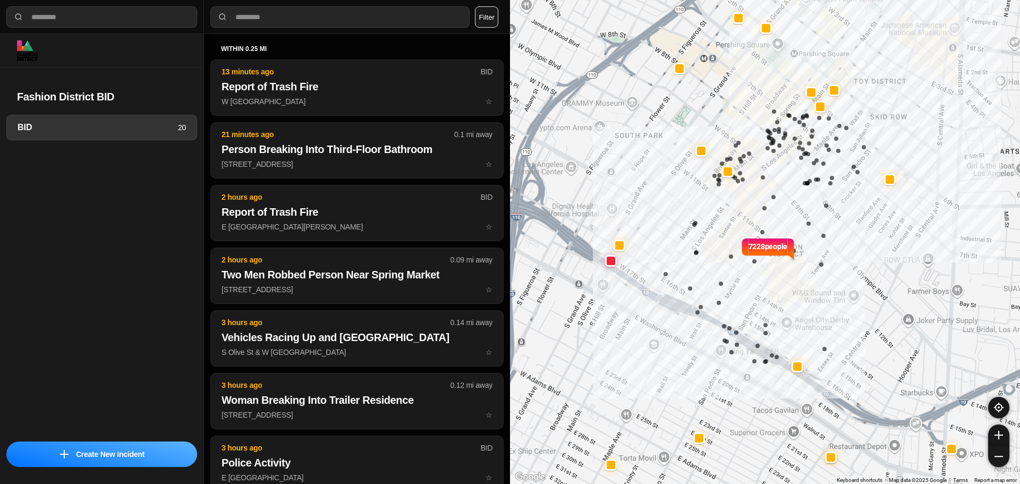
select select "*"
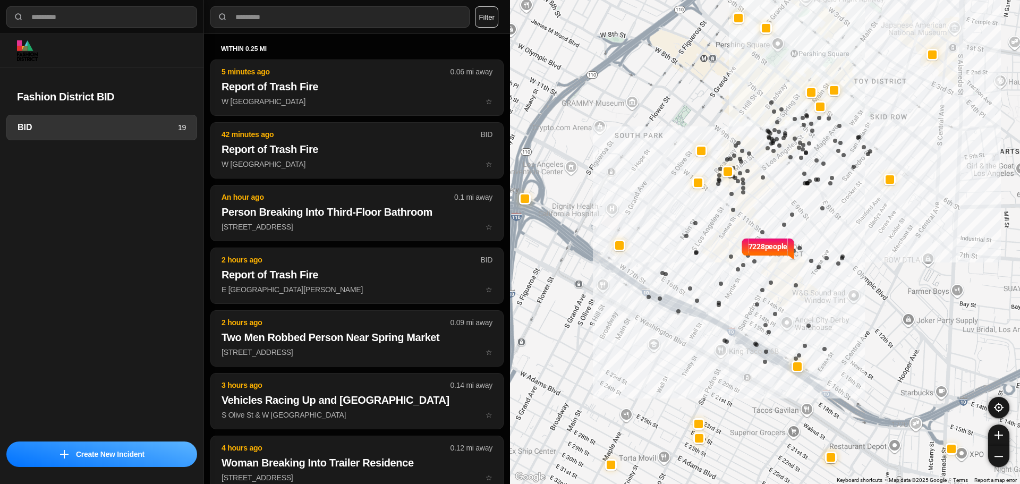
select select "*"
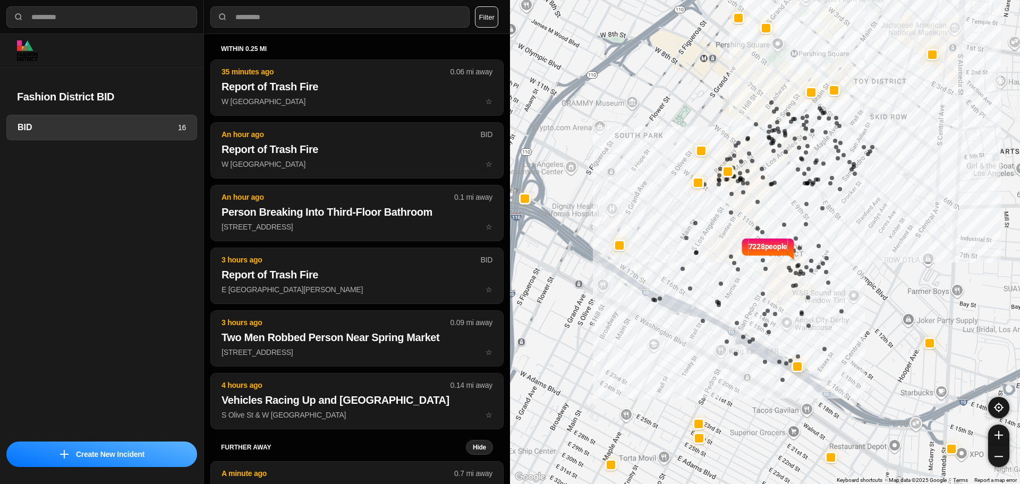
select select "*"
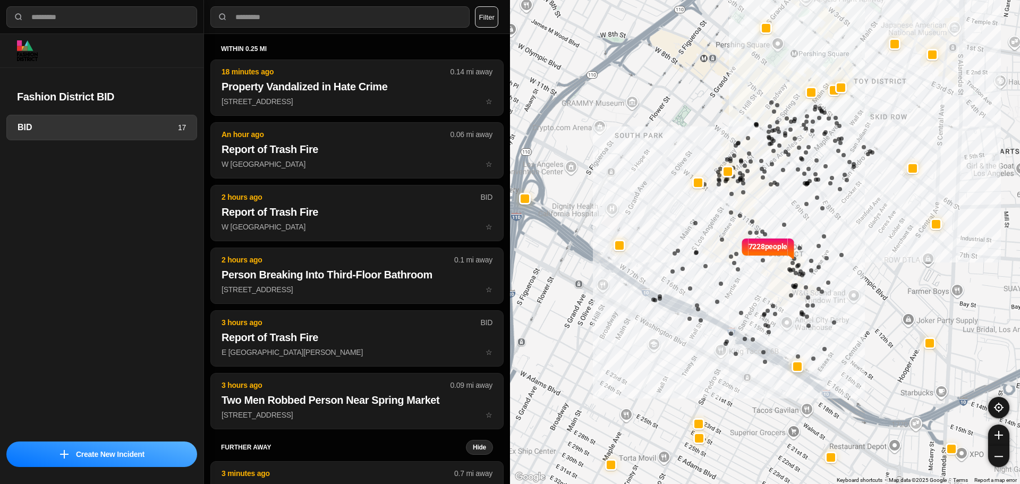
select select "*"
